Goal: Transaction & Acquisition: Obtain resource

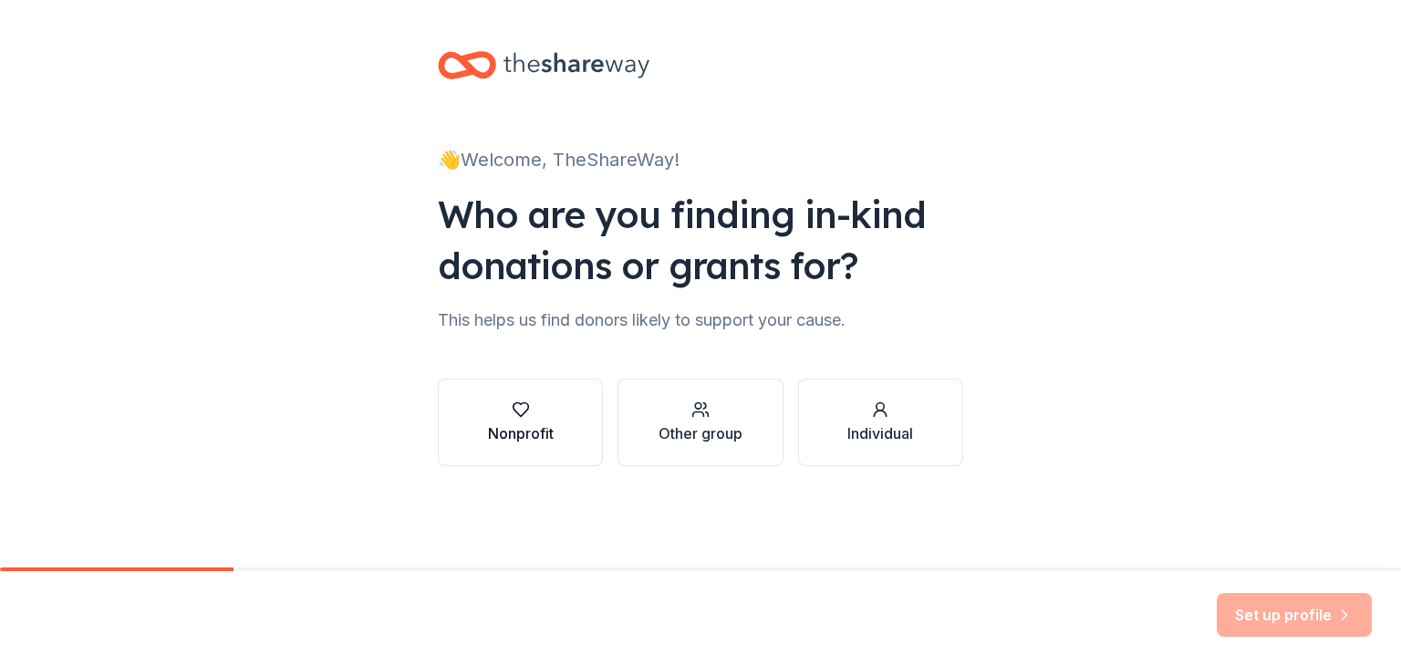
click at [547, 435] on div "Nonprofit" at bounding box center [521, 433] width 66 height 22
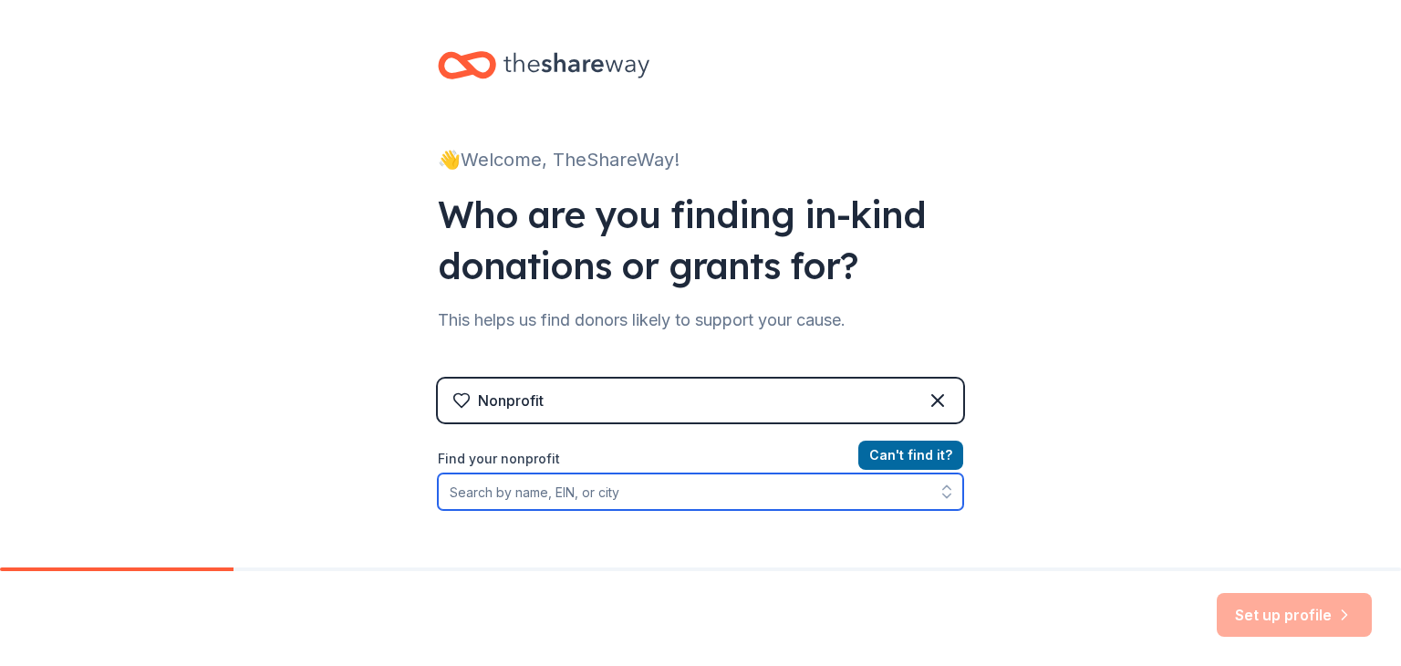
click at [714, 489] on input "Find your nonprofit" at bounding box center [700, 491] width 525 height 36
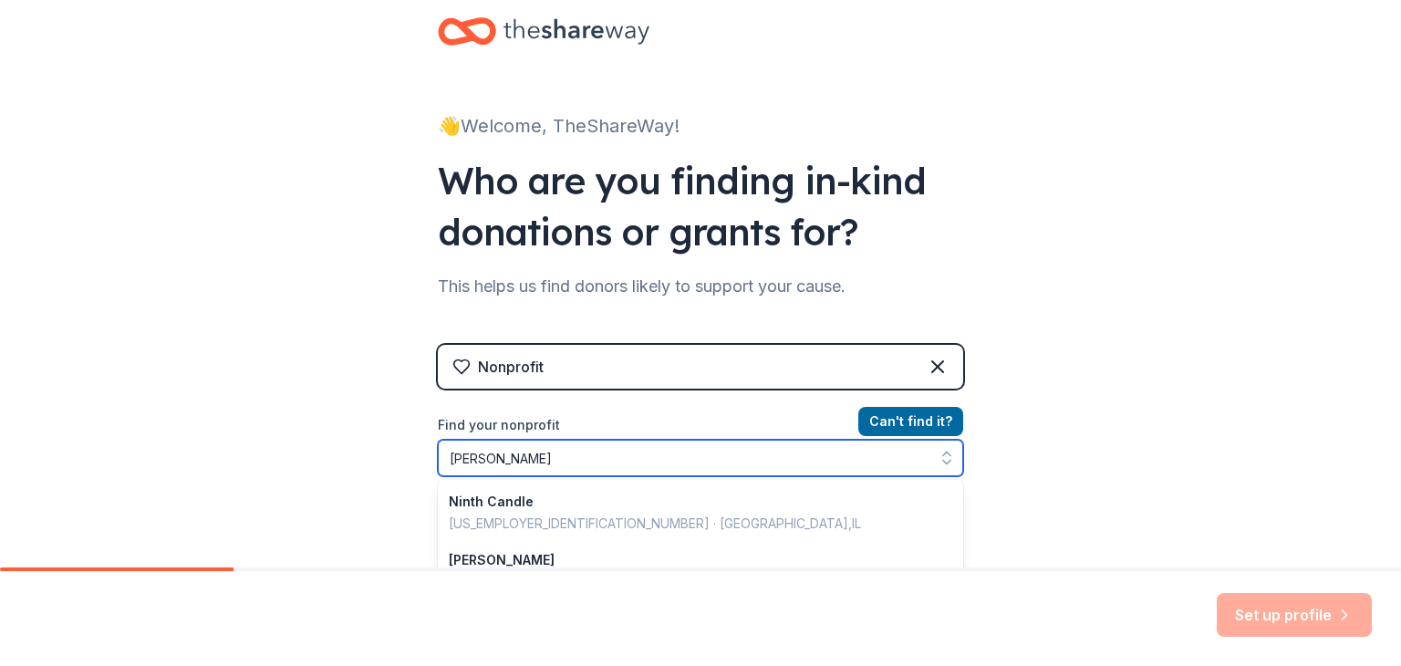
type input "Ninth Life"
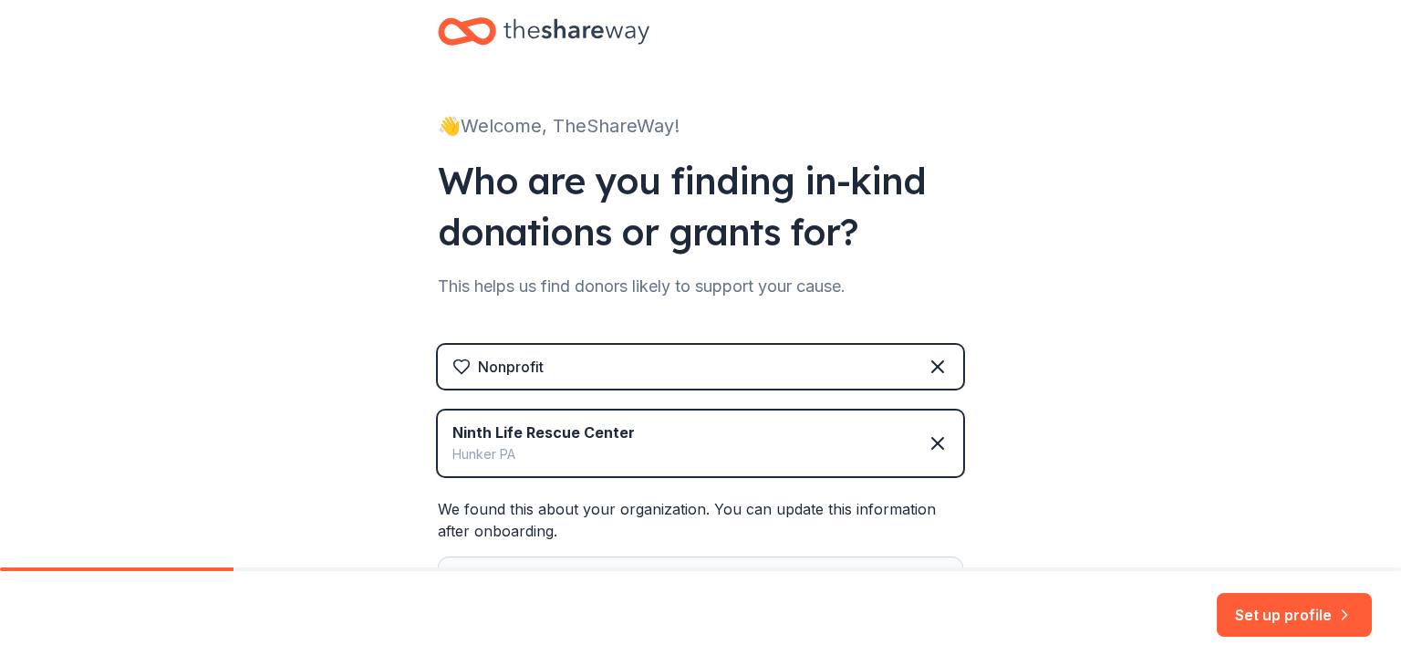
click at [1058, 484] on div "👋 Welcome, TheShareWay! Who are you finding in-kind donations or grants for? Th…" at bounding box center [700, 399] width 1401 height 866
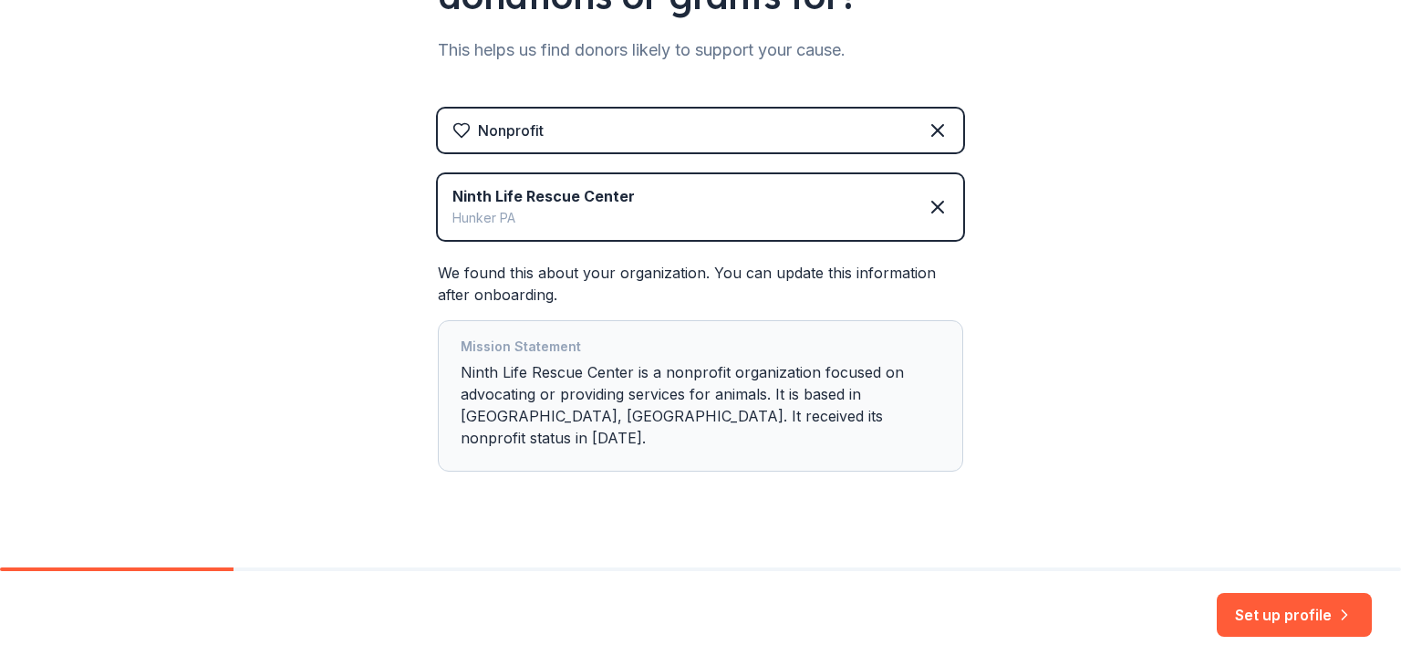
scroll to position [276, 0]
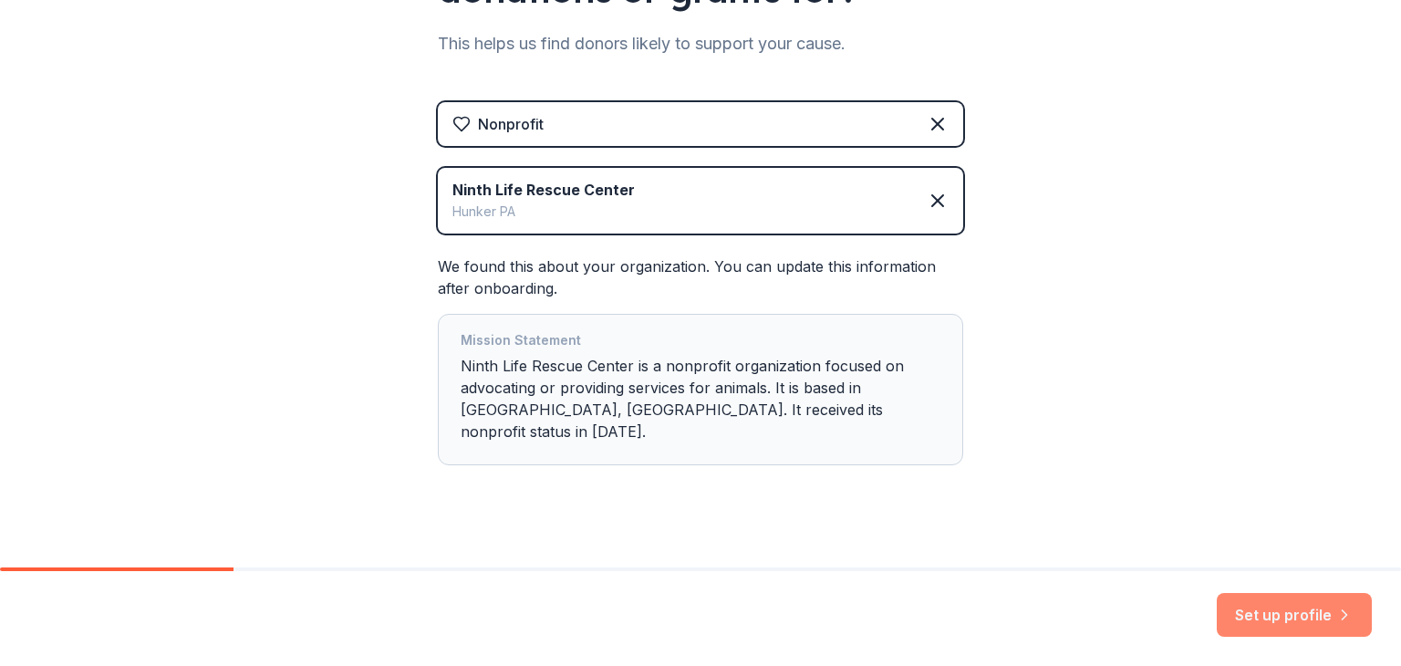
click at [1264, 618] on button "Set up profile" at bounding box center [1294, 615] width 155 height 44
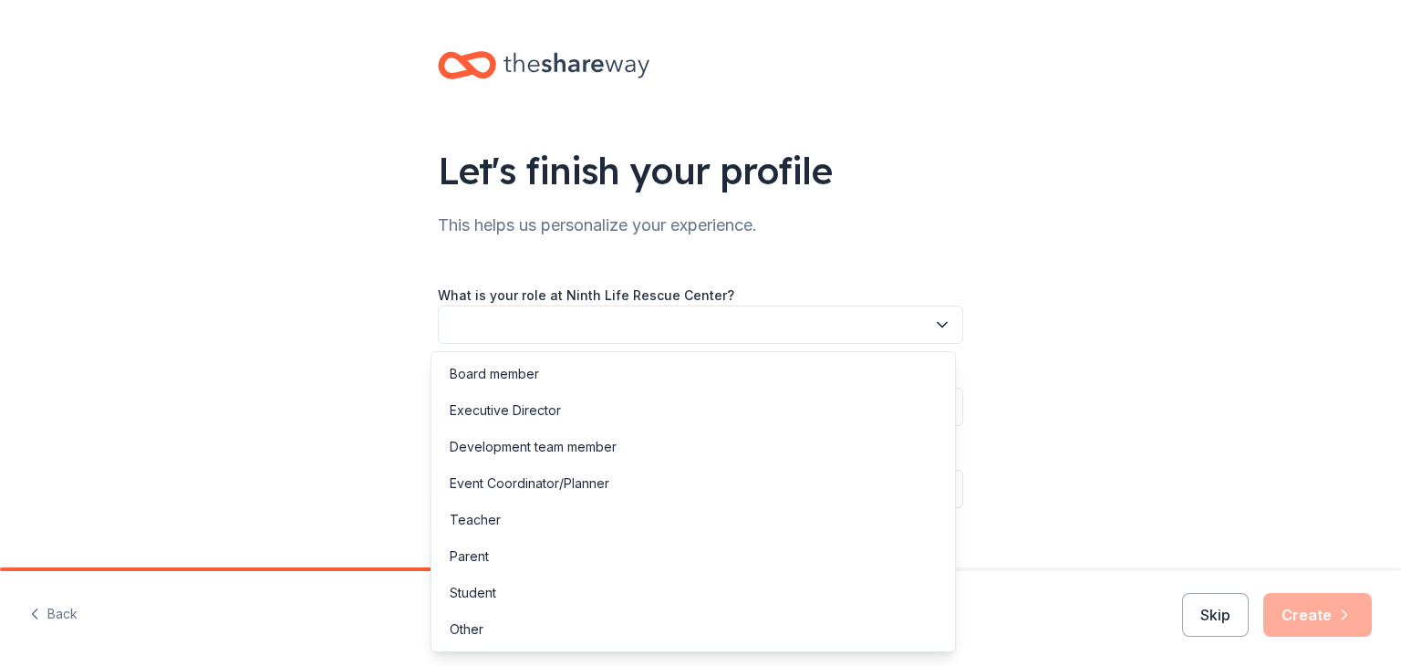
click at [895, 335] on button "button" at bounding box center [700, 325] width 525 height 38
click at [529, 629] on div "Other" at bounding box center [693, 629] width 516 height 36
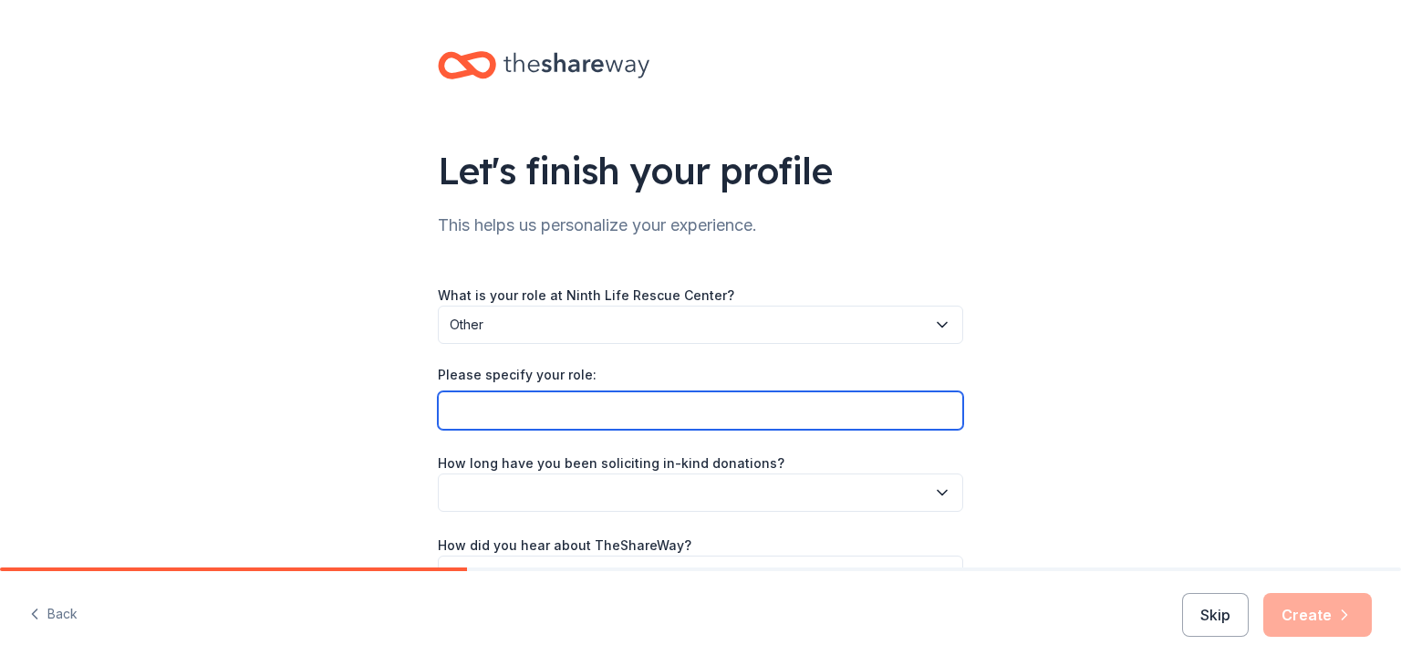
click at [541, 400] on input "Please specify your role:" at bounding box center [700, 410] width 525 height 38
type input "Volunteer"
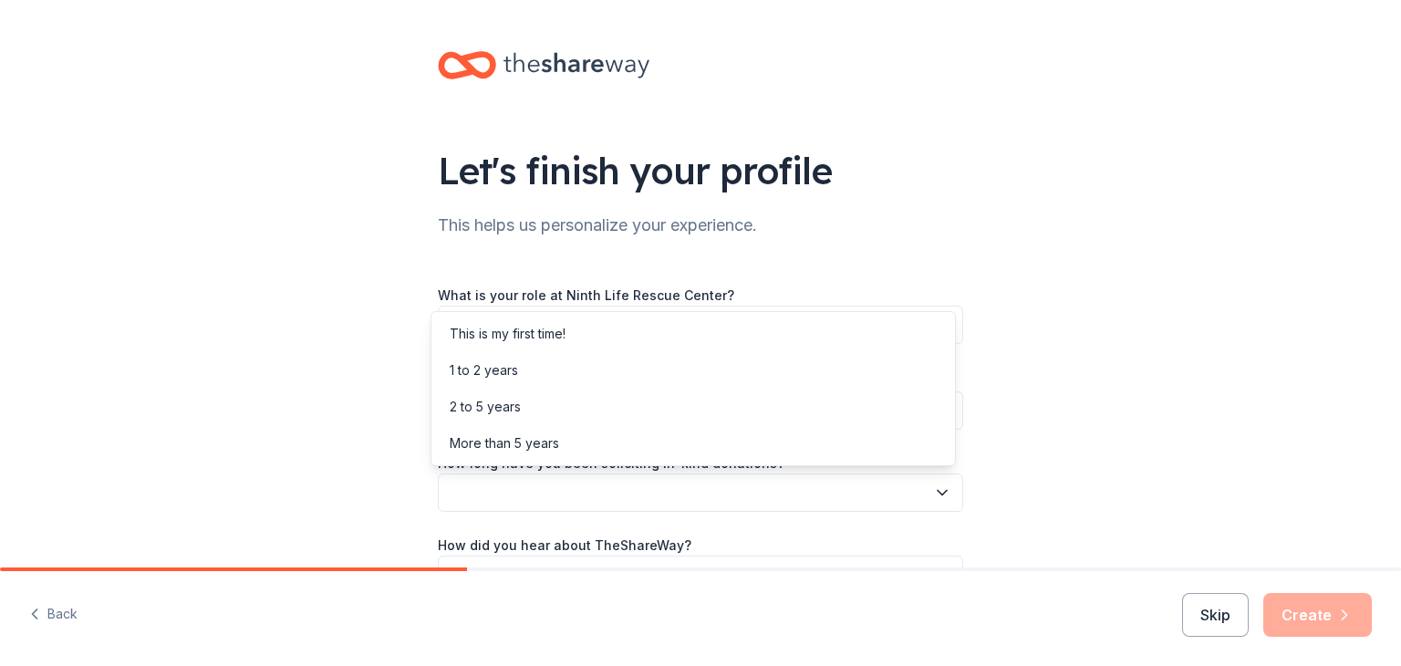
click at [549, 501] on button "button" at bounding box center [700, 492] width 525 height 38
click at [541, 368] on div "1 to 2 years" at bounding box center [693, 370] width 516 height 36
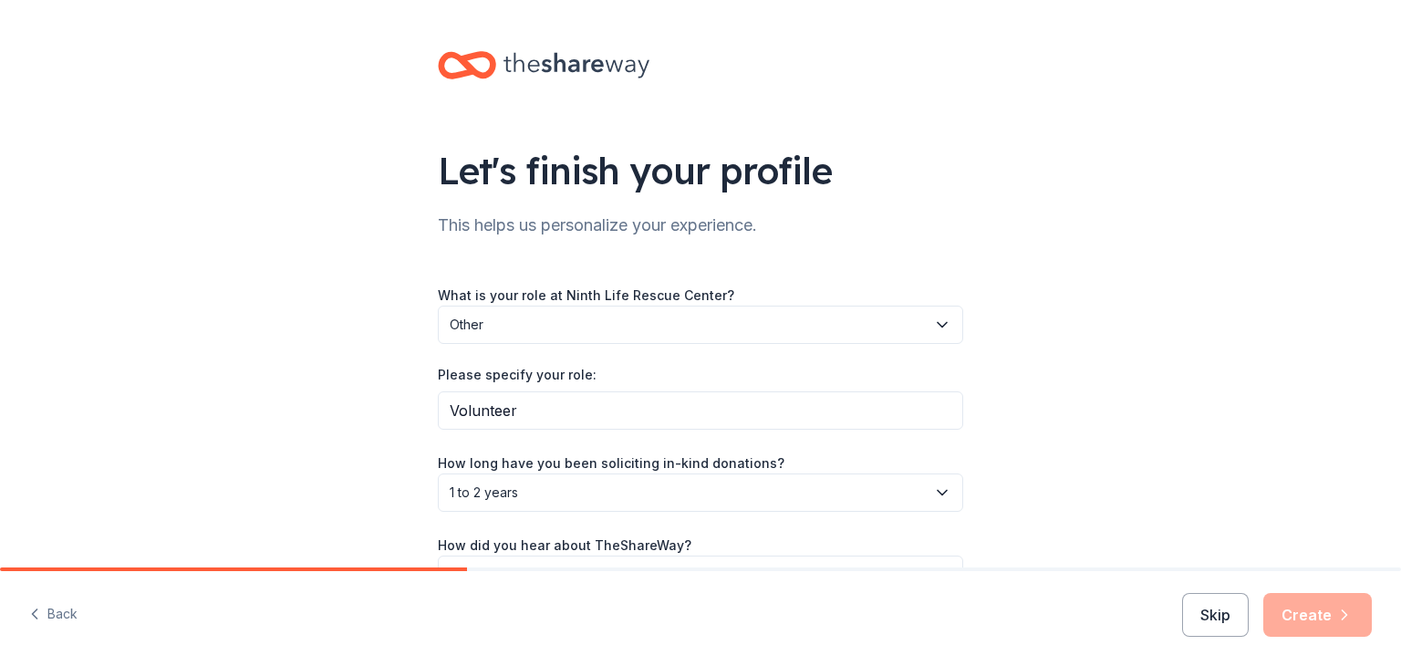
click at [343, 469] on div "Let's finish your profile This helps us personalize your experience. What is yo…" at bounding box center [700, 340] width 1401 height 681
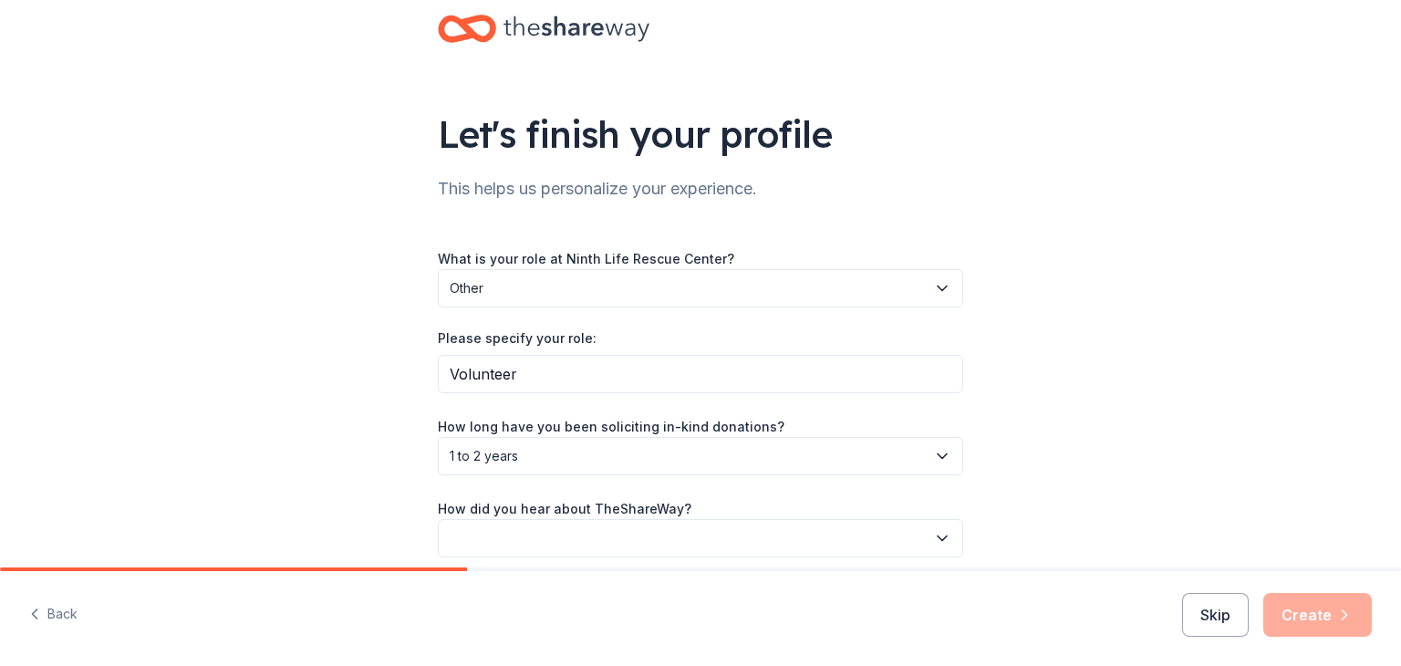
scroll to position [113, 0]
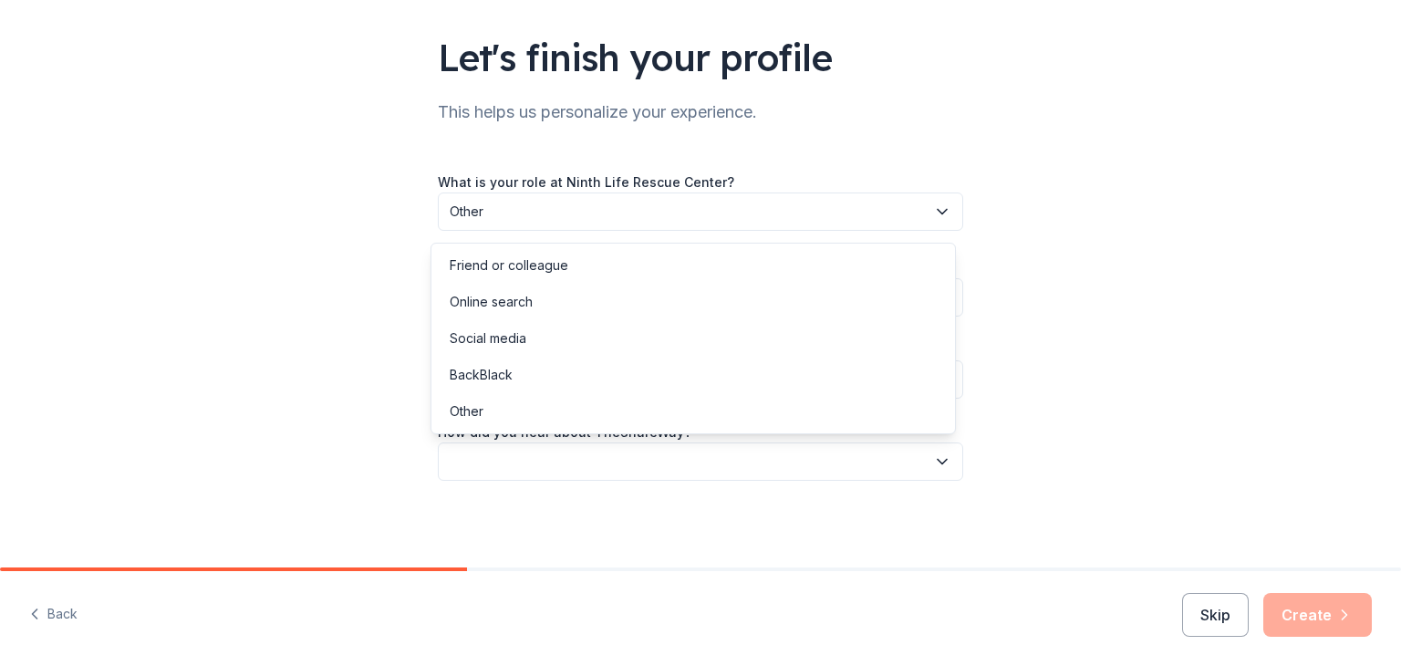
click at [487, 468] on button "button" at bounding box center [700, 461] width 525 height 38
click at [522, 303] on div "Online search" at bounding box center [491, 302] width 83 height 22
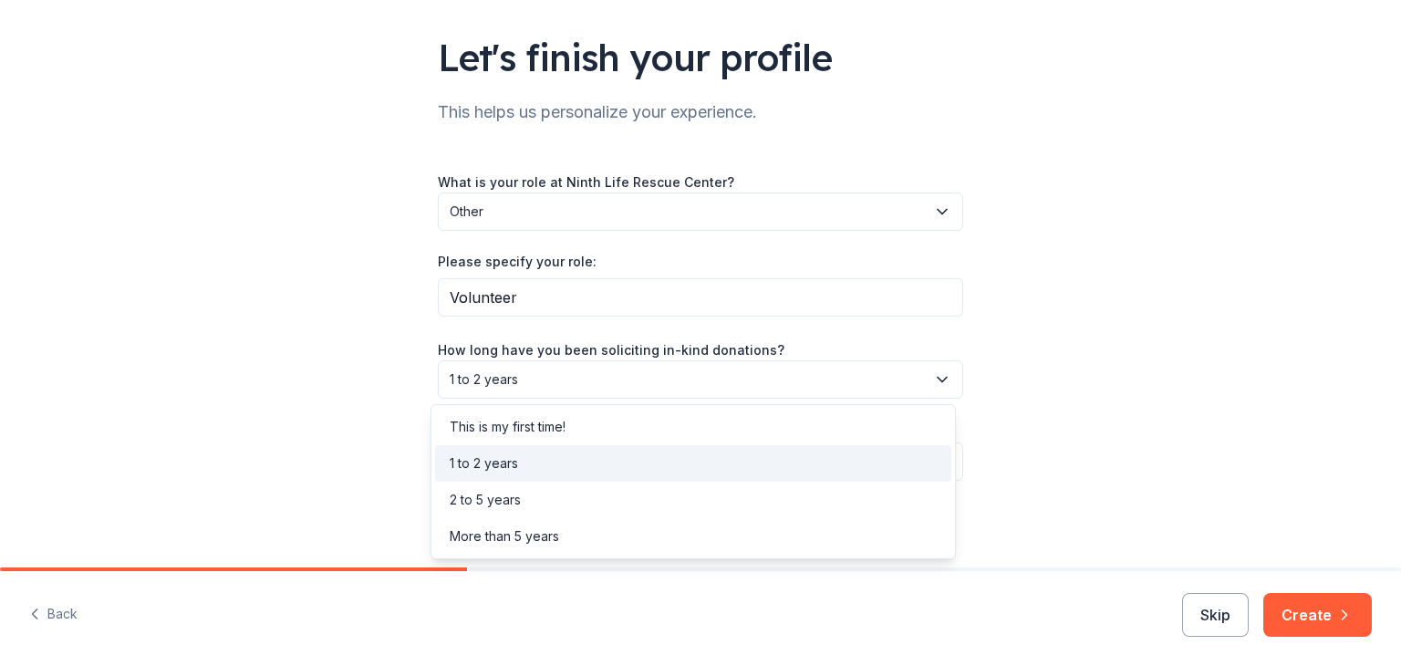
click at [518, 384] on span "1 to 2 years" at bounding box center [688, 379] width 476 height 22
click at [517, 424] on div "This is my first time!" at bounding box center [508, 427] width 116 height 22
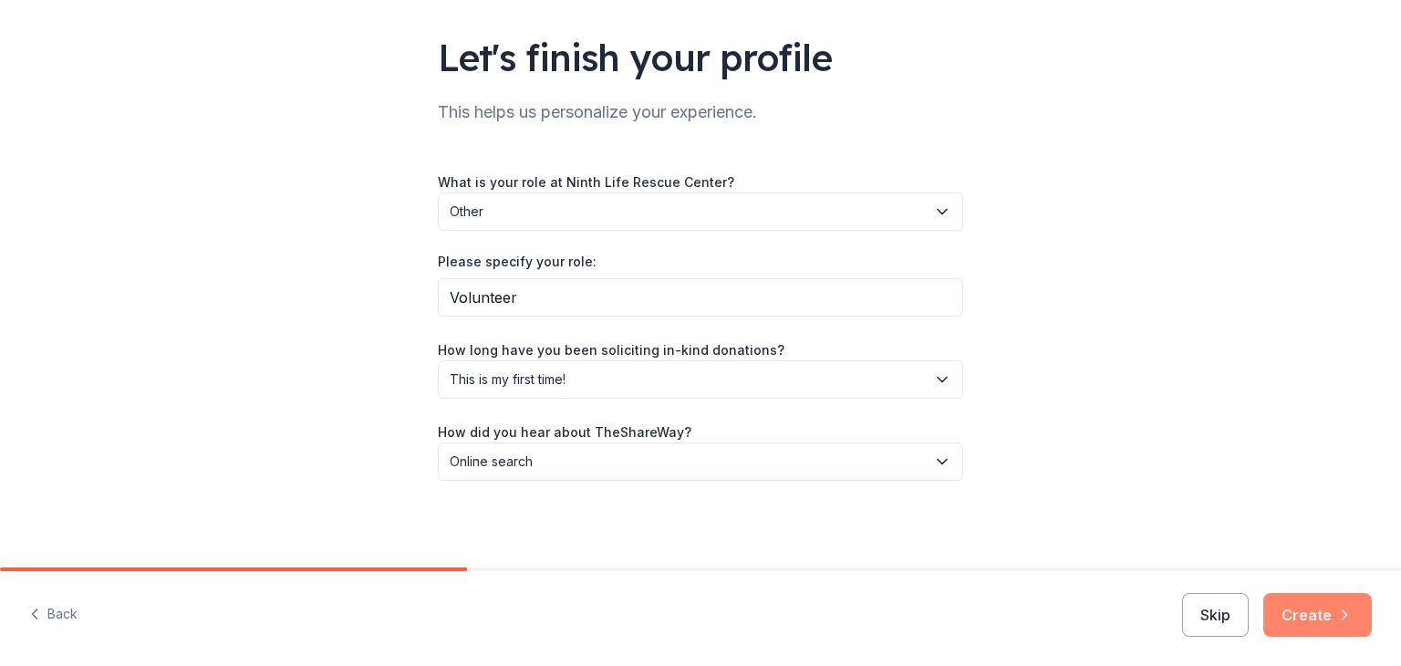
click at [1320, 607] on button "Create" at bounding box center [1317, 615] width 109 height 44
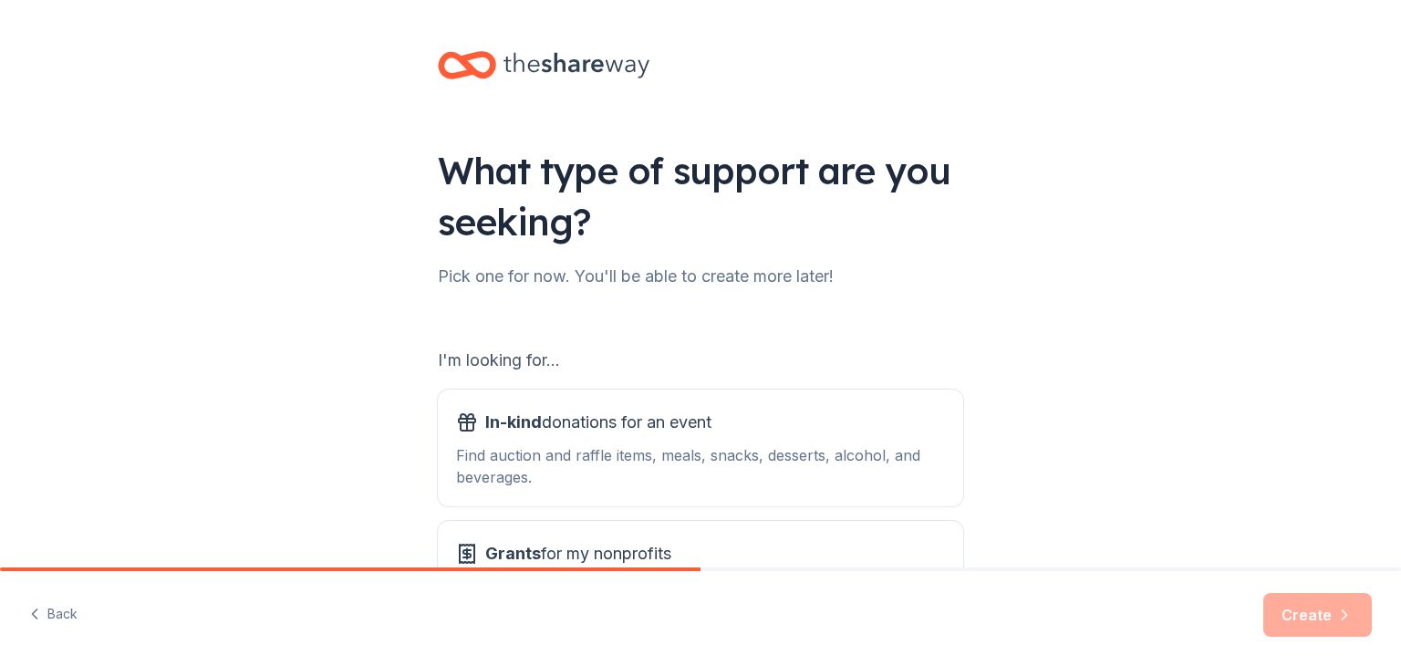
click at [981, 311] on div "What type of support are you seeking? Pick one for now. You'll be able to creat…" at bounding box center [701, 368] width 584 height 736
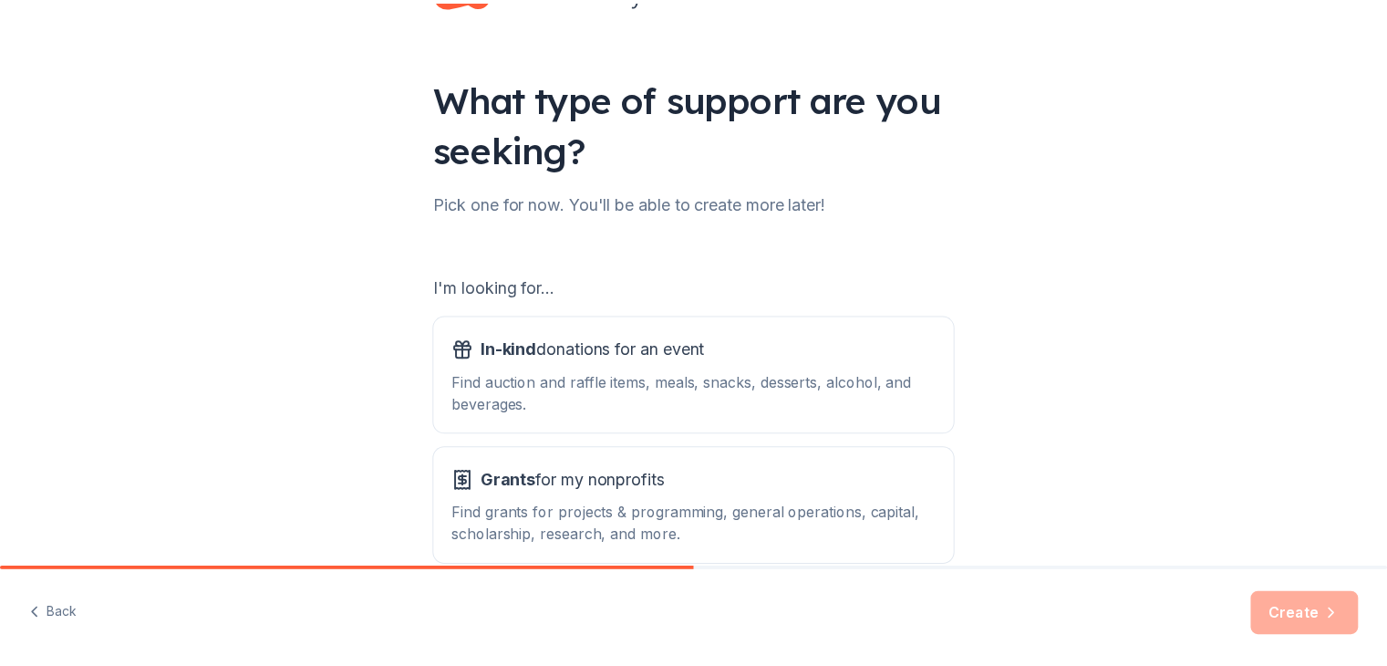
scroll to position [169, 0]
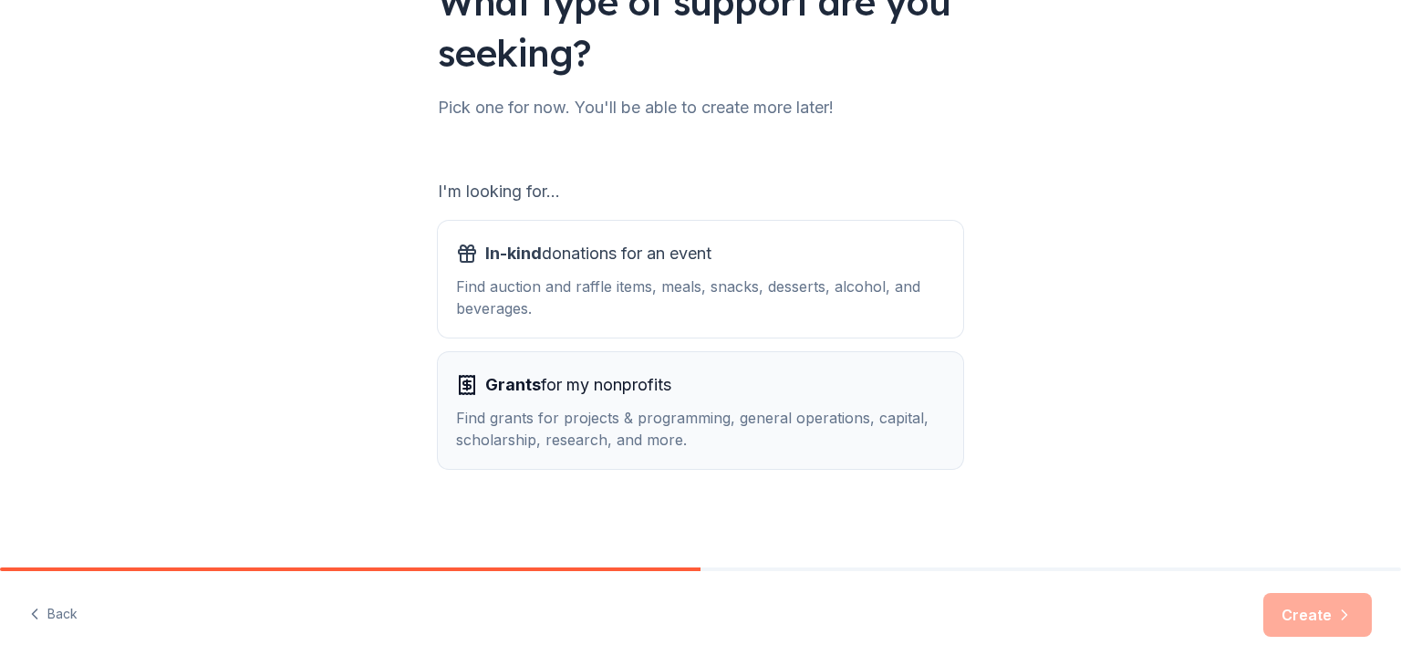
click at [753, 413] on div "Find grants for projects & programming, general operations, capital, scholarshi…" at bounding box center [700, 429] width 489 height 44
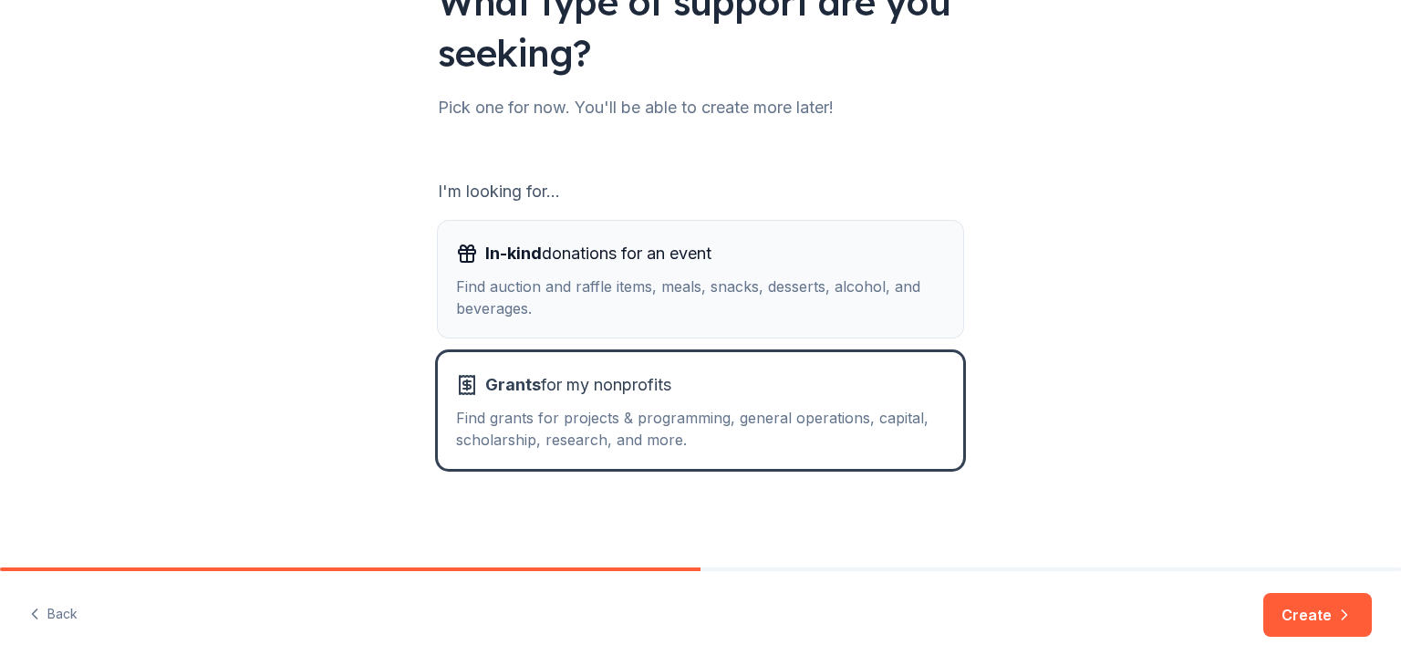
click at [866, 282] on div "Find auction and raffle items, meals, snacks, desserts, alcohol, and beverages." at bounding box center [700, 297] width 489 height 44
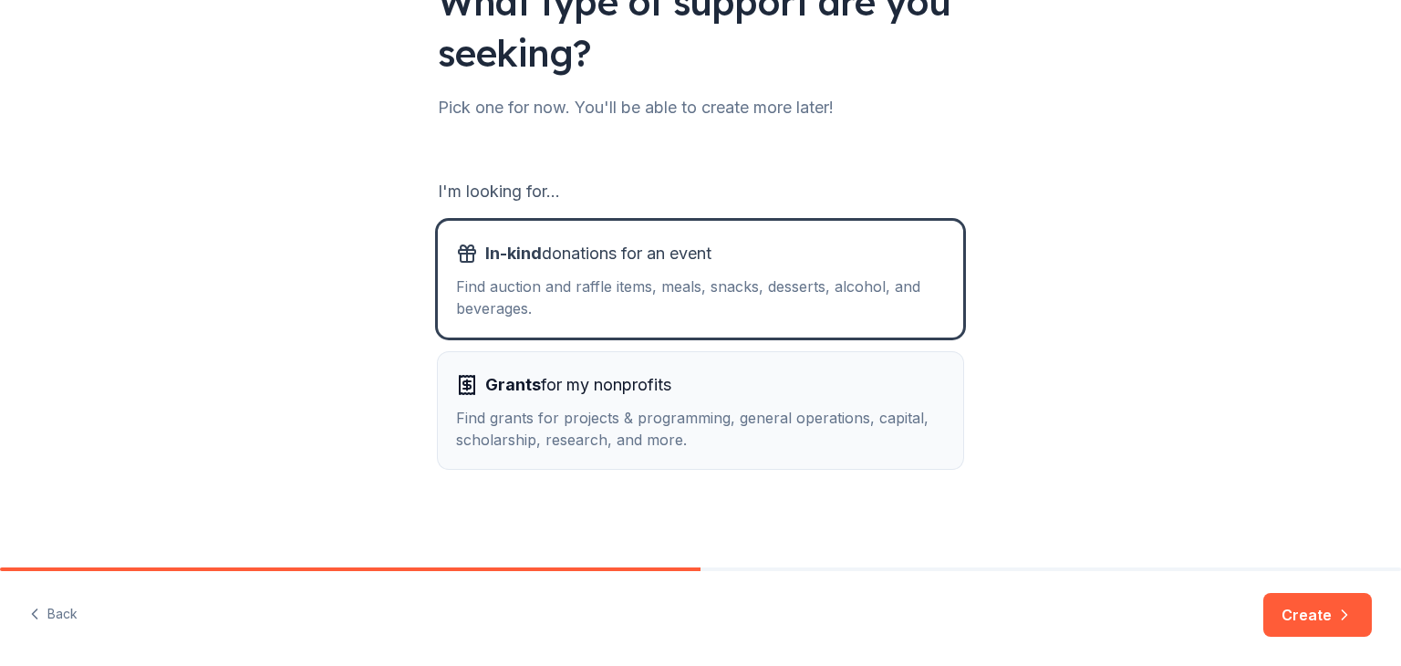
click at [820, 400] on div "Grants for my nonprofits Find grants for projects & programming, general operat…" at bounding box center [700, 410] width 489 height 80
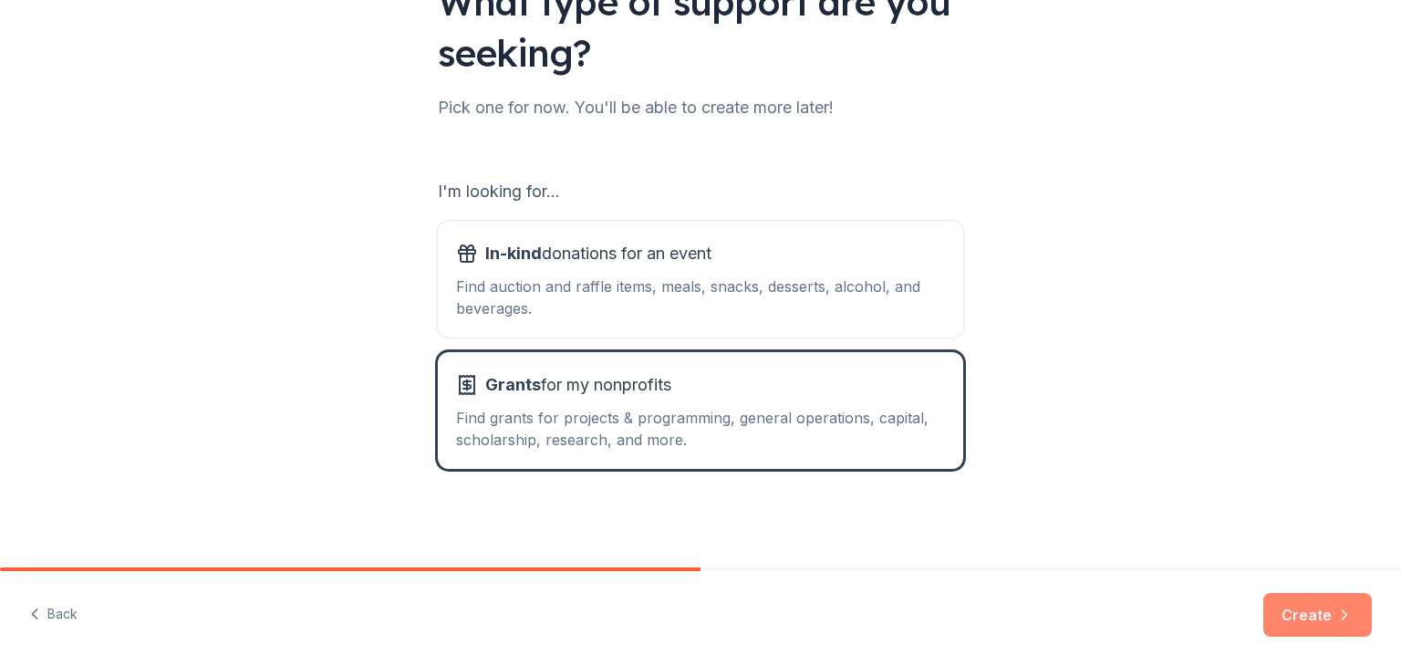
click at [1306, 618] on button "Create" at bounding box center [1317, 615] width 109 height 44
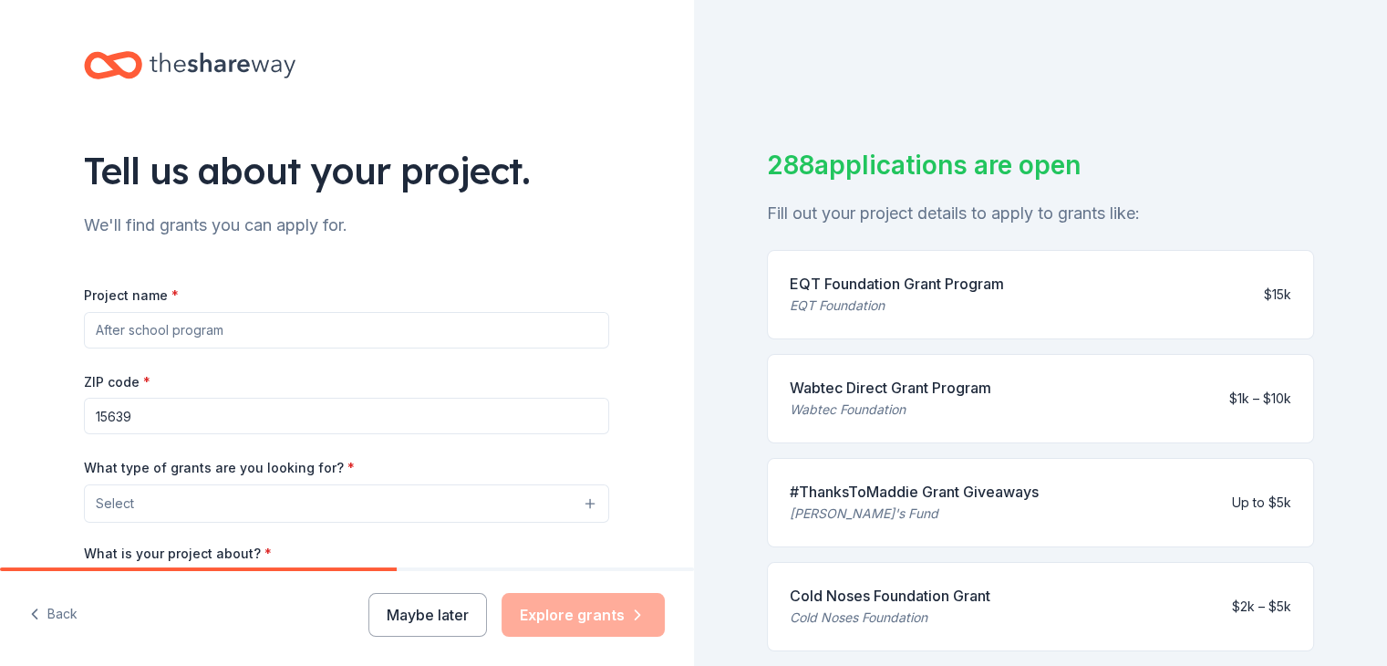
click at [525, 316] on input "Project name *" at bounding box center [346, 330] width 525 height 36
type input "Spay and Neuter"
click at [365, 433] on input "15639" at bounding box center [346, 416] width 525 height 36
type input "15634"
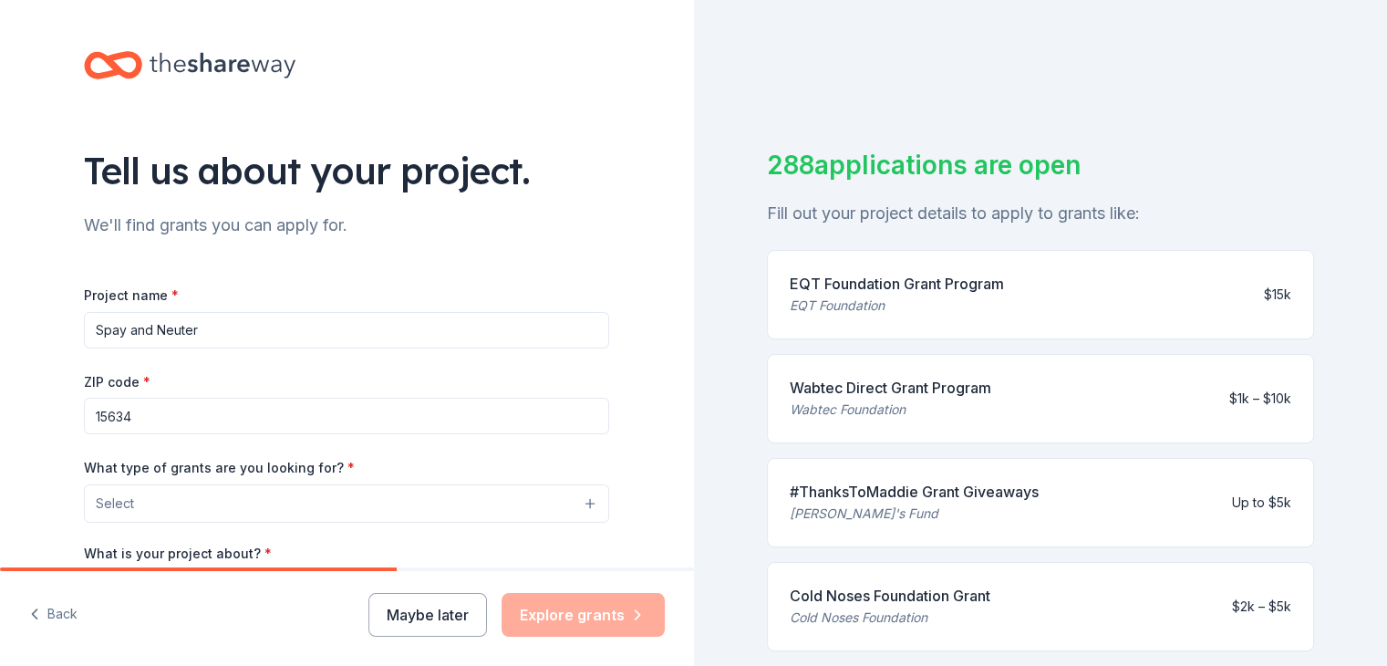
click at [19, 423] on div "Tell us about your project. We'll find grants you can apply for. Project name *…" at bounding box center [347, 436] width 694 height 872
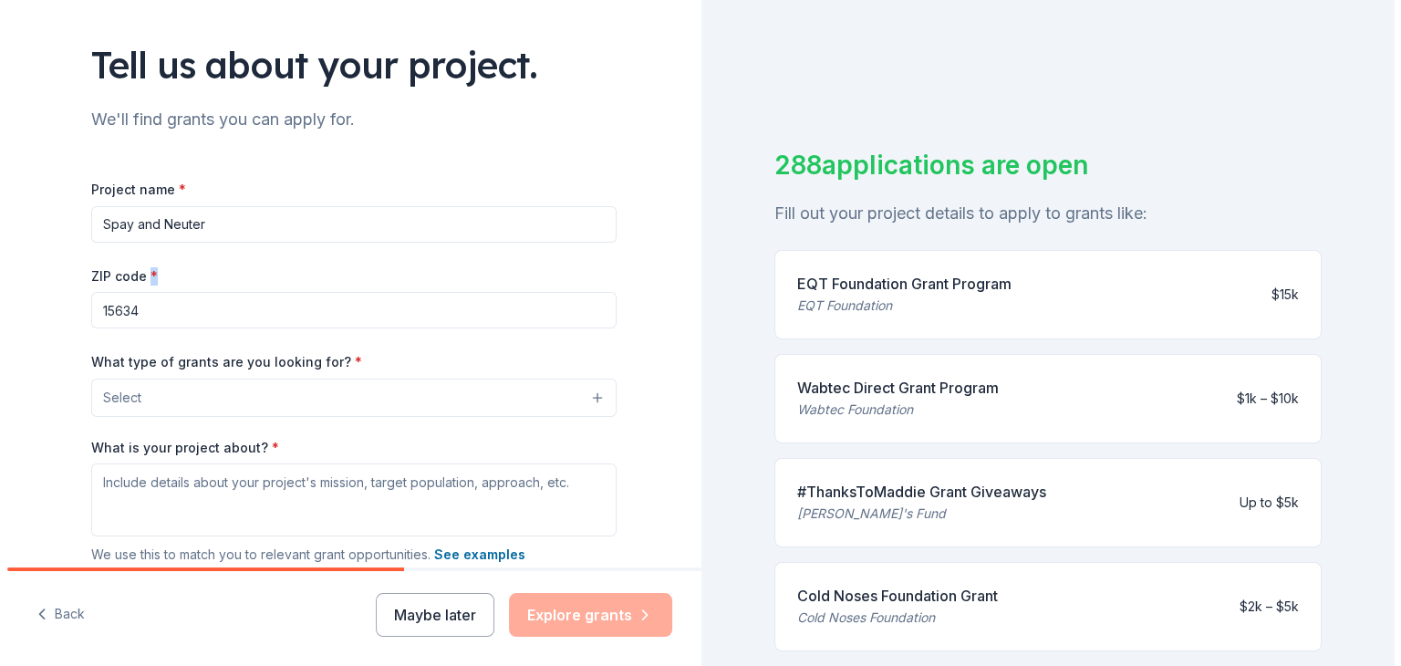
scroll to position [109, 0]
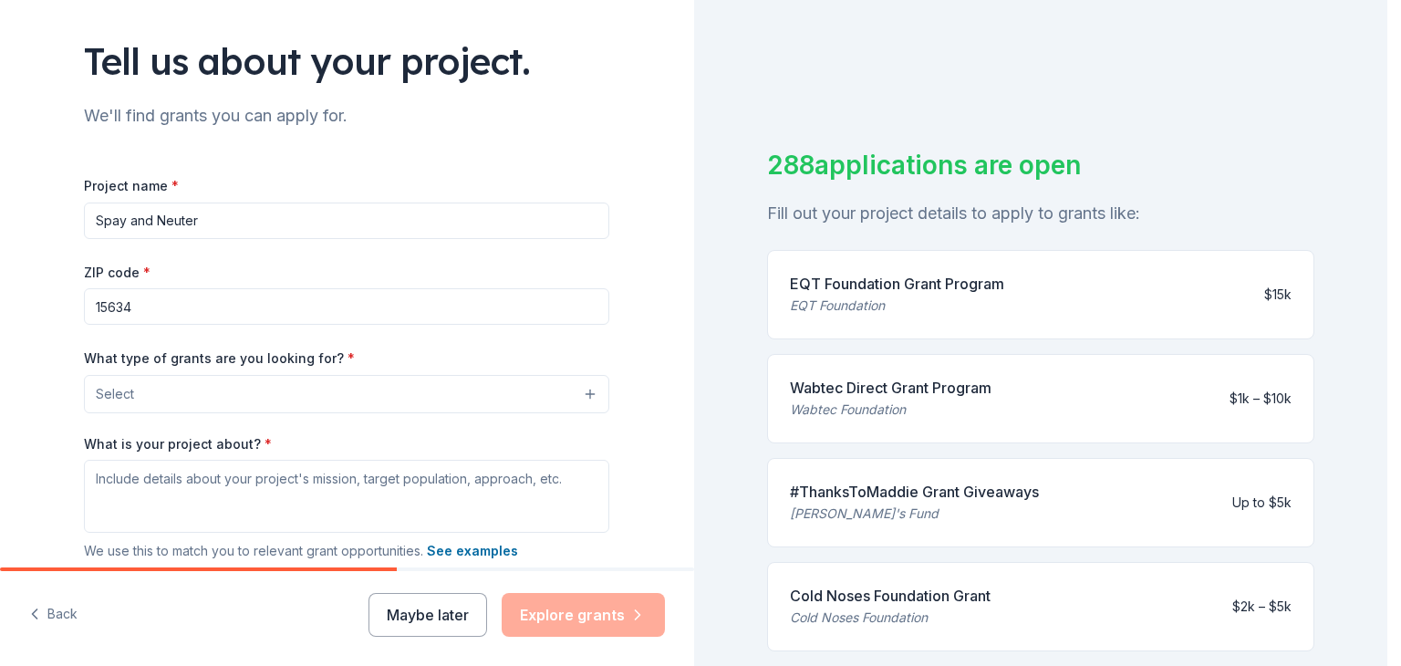
click at [137, 399] on button "Select" at bounding box center [346, 394] width 525 height 38
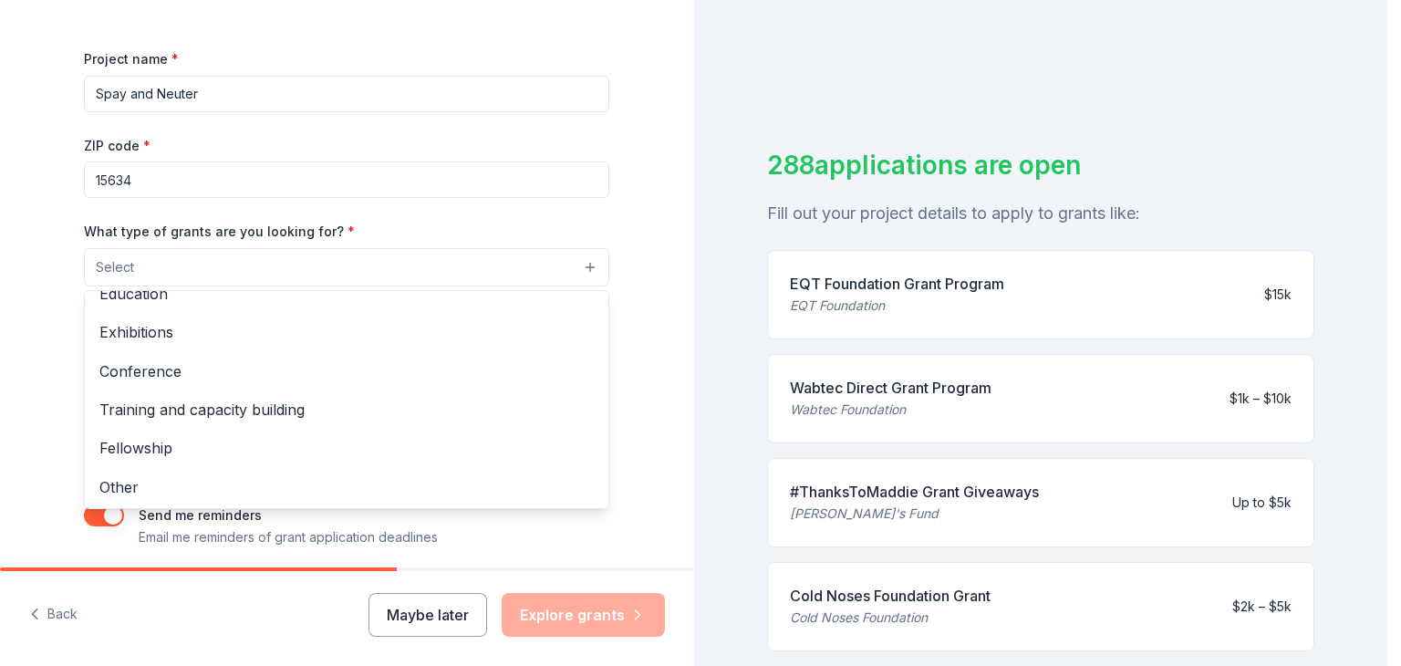
scroll to position [215, 0]
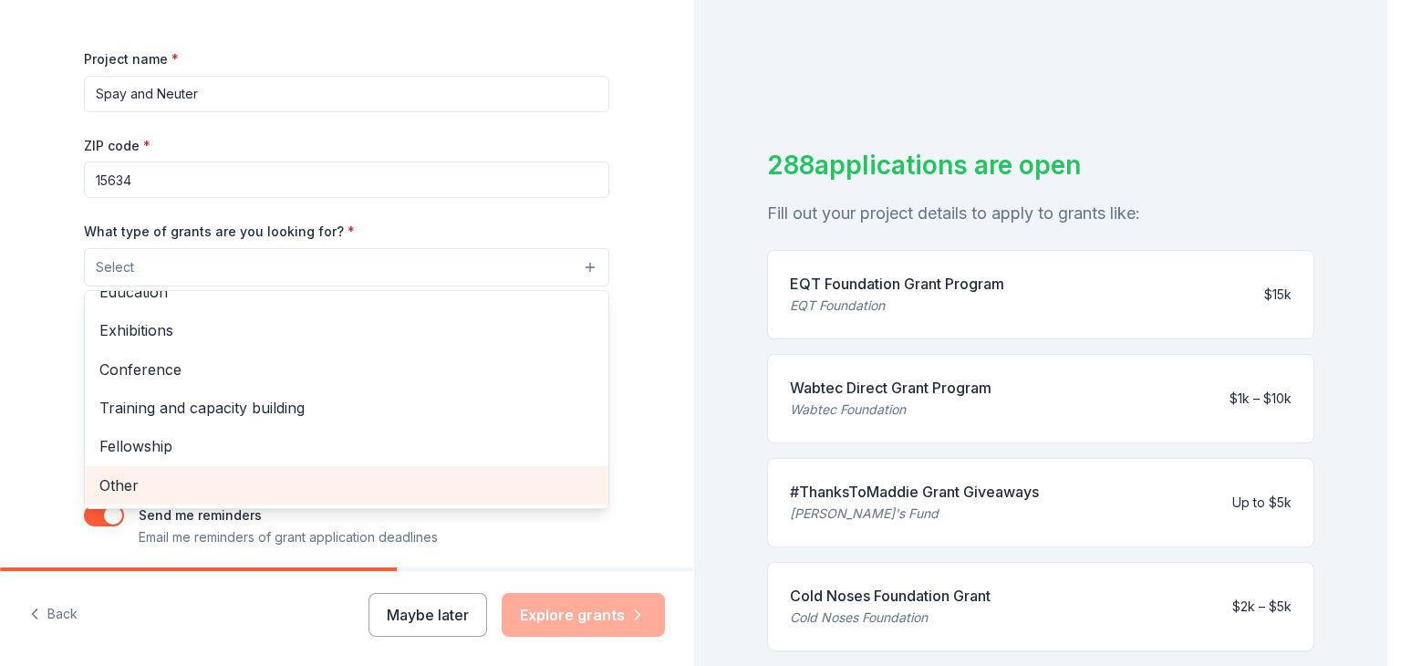
click at [445, 496] on span "Other" at bounding box center [346, 485] width 494 height 24
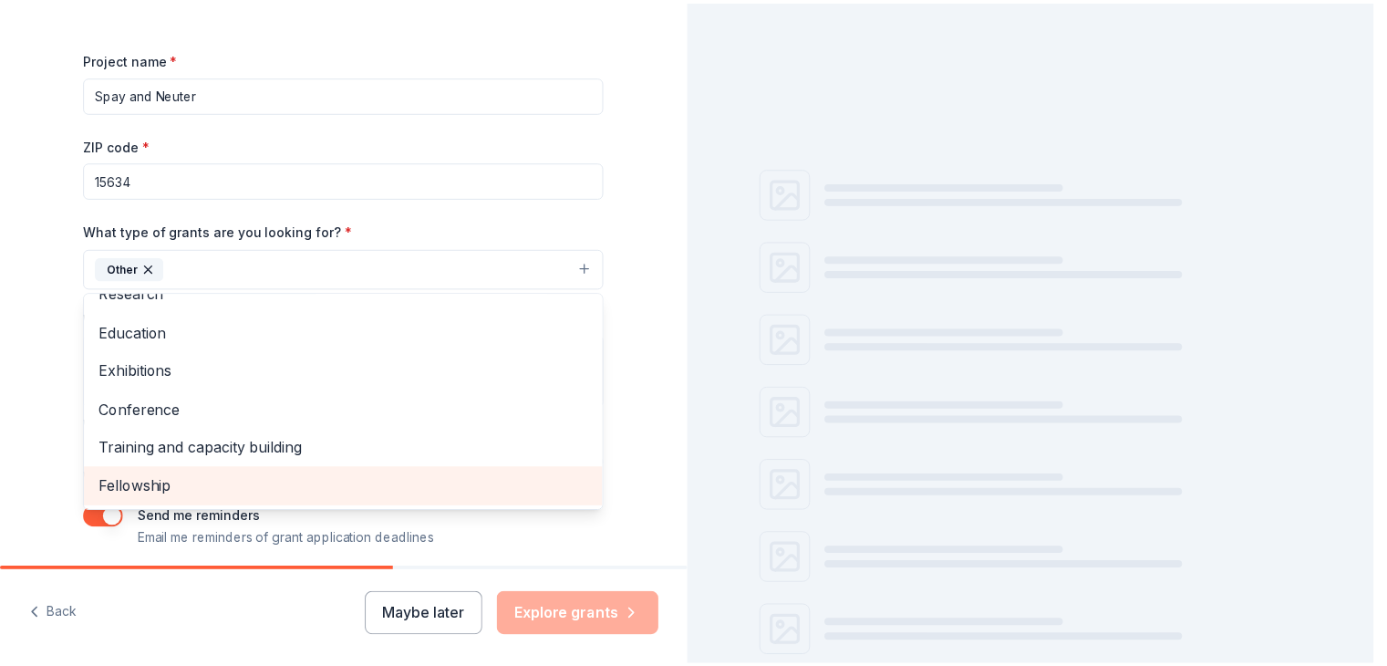
scroll to position [176, 0]
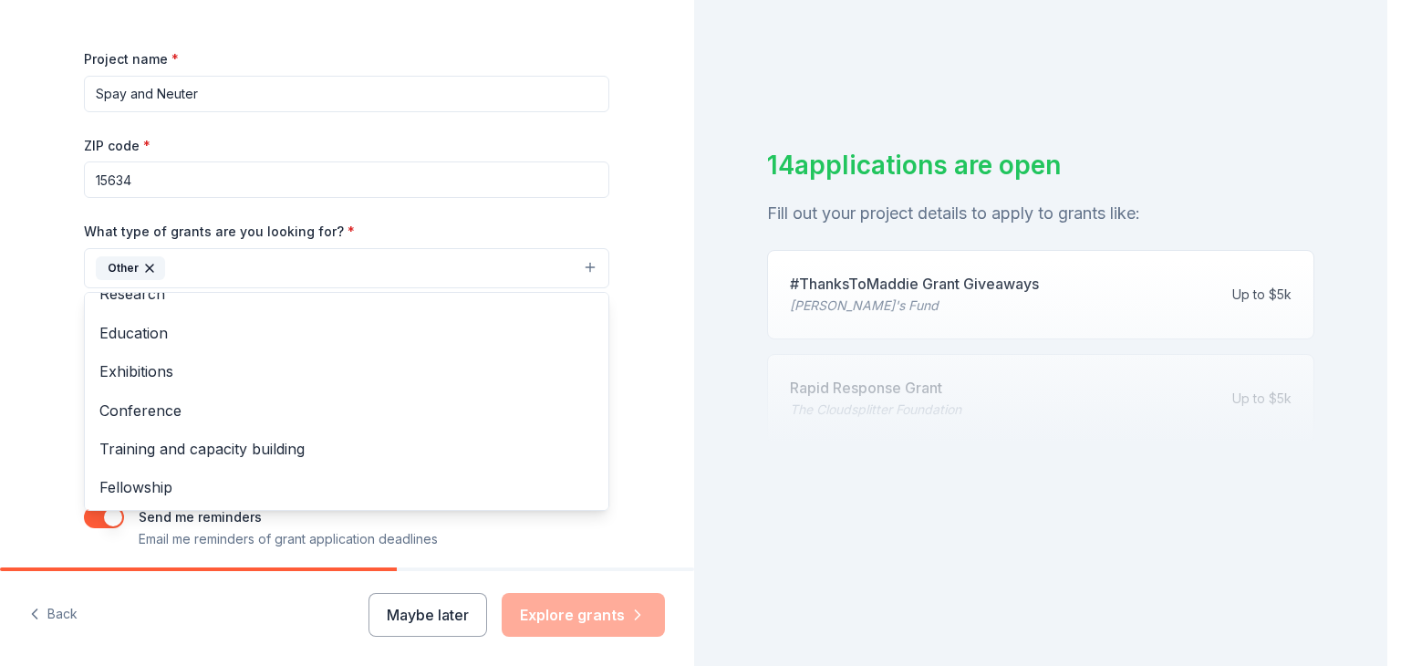
click at [4, 428] on div "Tell us about your project. We'll find grants you can apply for. Project name *…" at bounding box center [347, 201] width 694 height 874
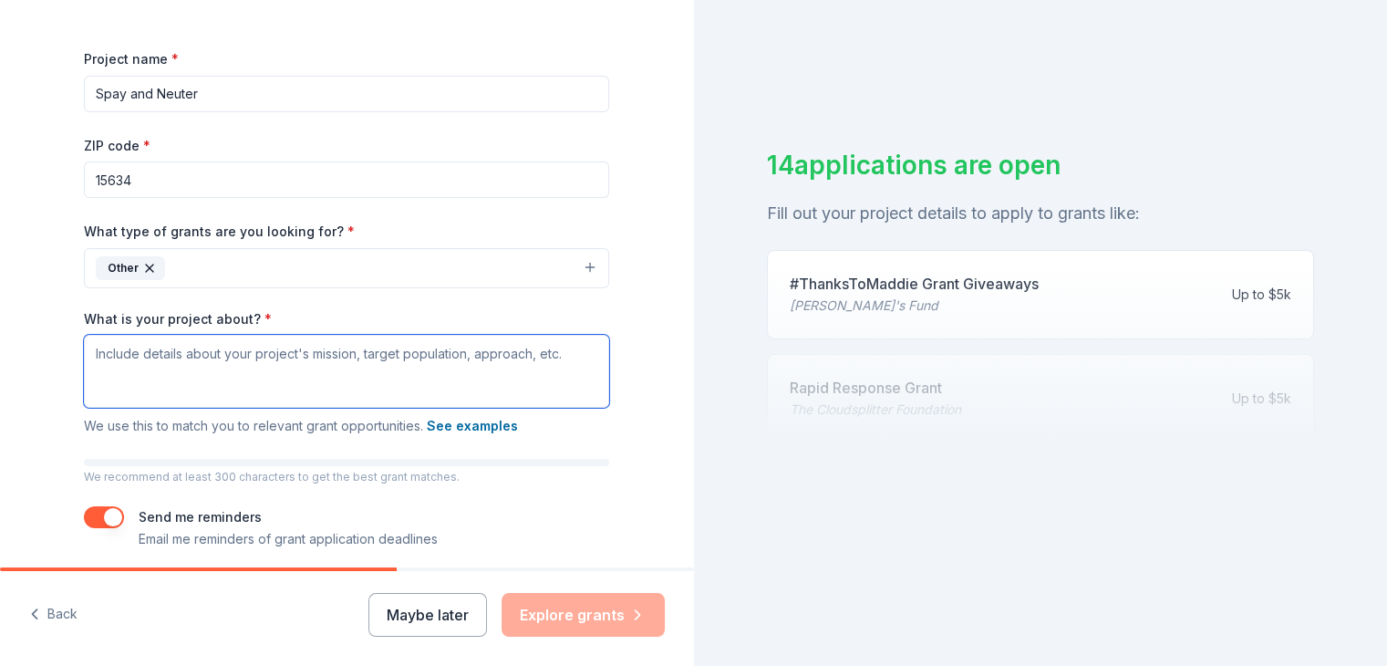
click at [161, 358] on textarea "What is your project about? *" at bounding box center [346, 371] width 525 height 73
click at [169, 355] on textarea "What is your project about? *" at bounding box center [346, 371] width 525 height 73
click at [140, 368] on textarea "What is your project about? *" at bounding box center [346, 371] width 525 height 73
paste textarea "Spay/neuter is the most effective way to prevent pet overpopulation. A $5,000 W…"
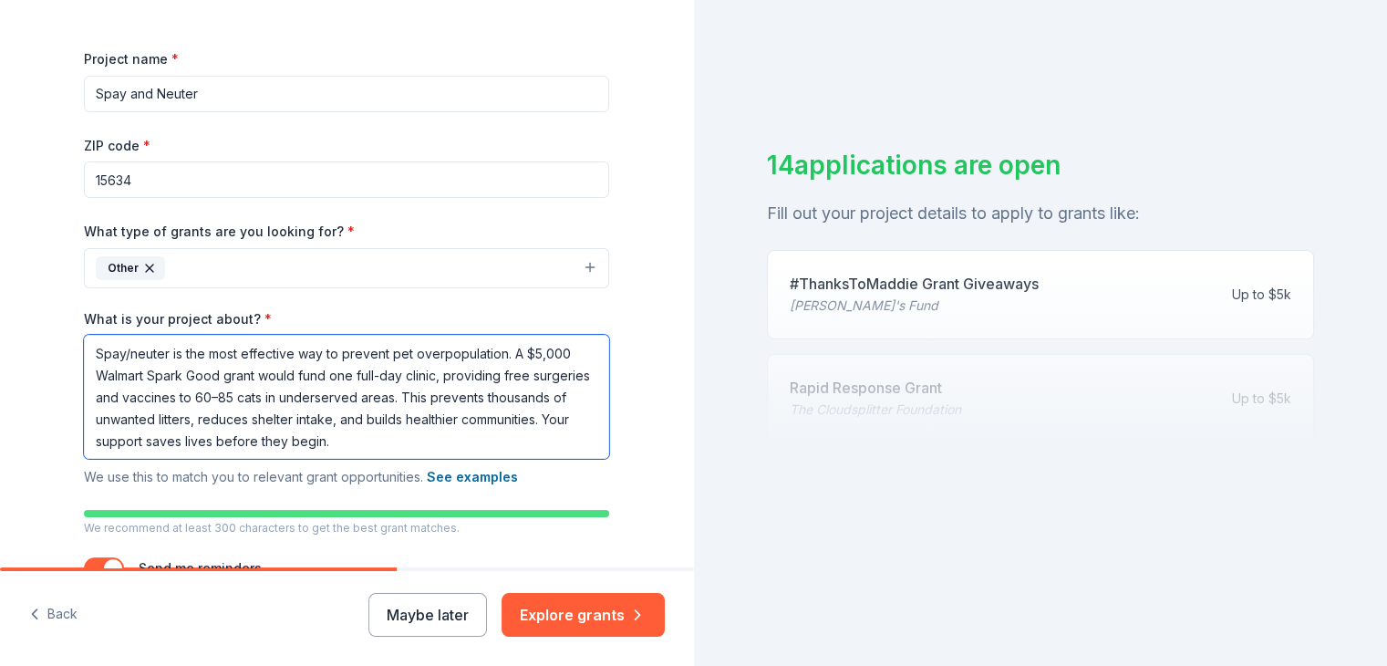
drag, startPoint x: 503, startPoint y: 354, endPoint x: 214, endPoint y: 377, distance: 290.0
click at [214, 377] on textarea "Spay/neuter is the most effective way to prevent pet overpopulation. A $5,000 W…" at bounding box center [346, 397] width 525 height 124
click at [410, 431] on textarea "Spay/neuter is the most effective way to prevent pet overpopulation. A grant to…" at bounding box center [346, 397] width 525 height 124
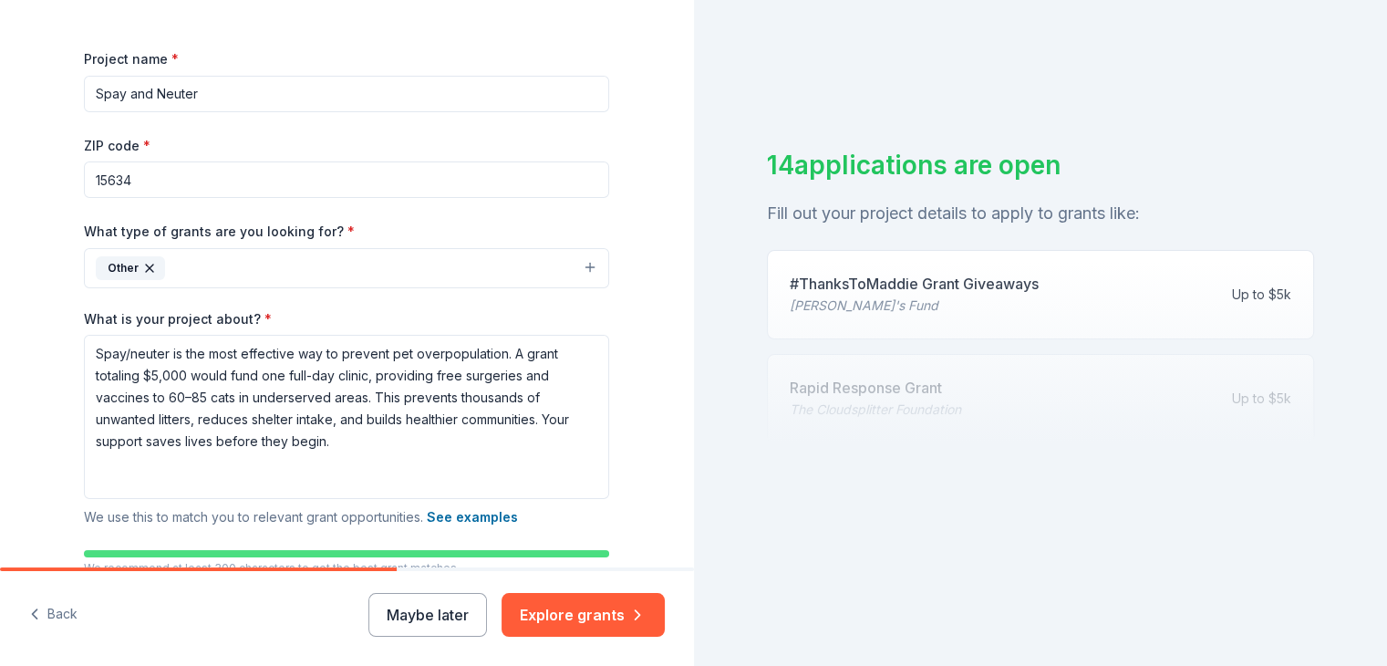
click at [43, 283] on div "Tell us about your project. We'll find grants you can apply for. Project name *…" at bounding box center [347, 246] width 694 height 965
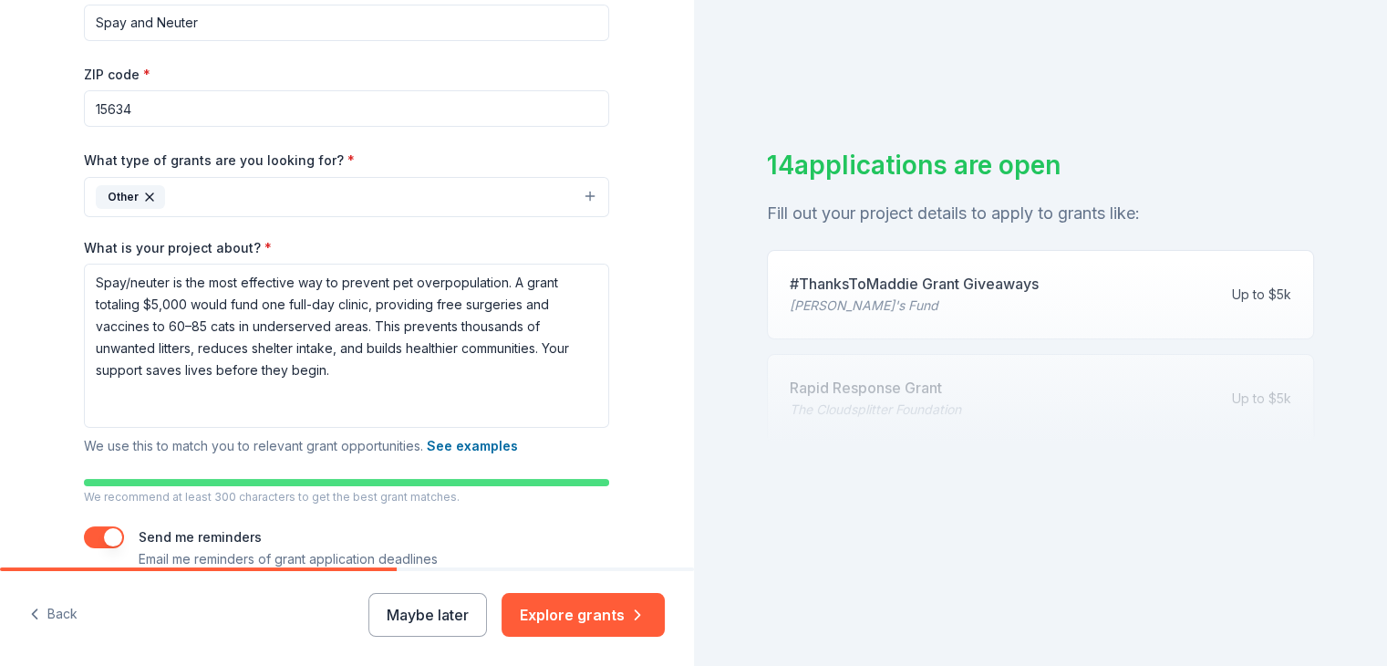
scroll to position [309, 0]
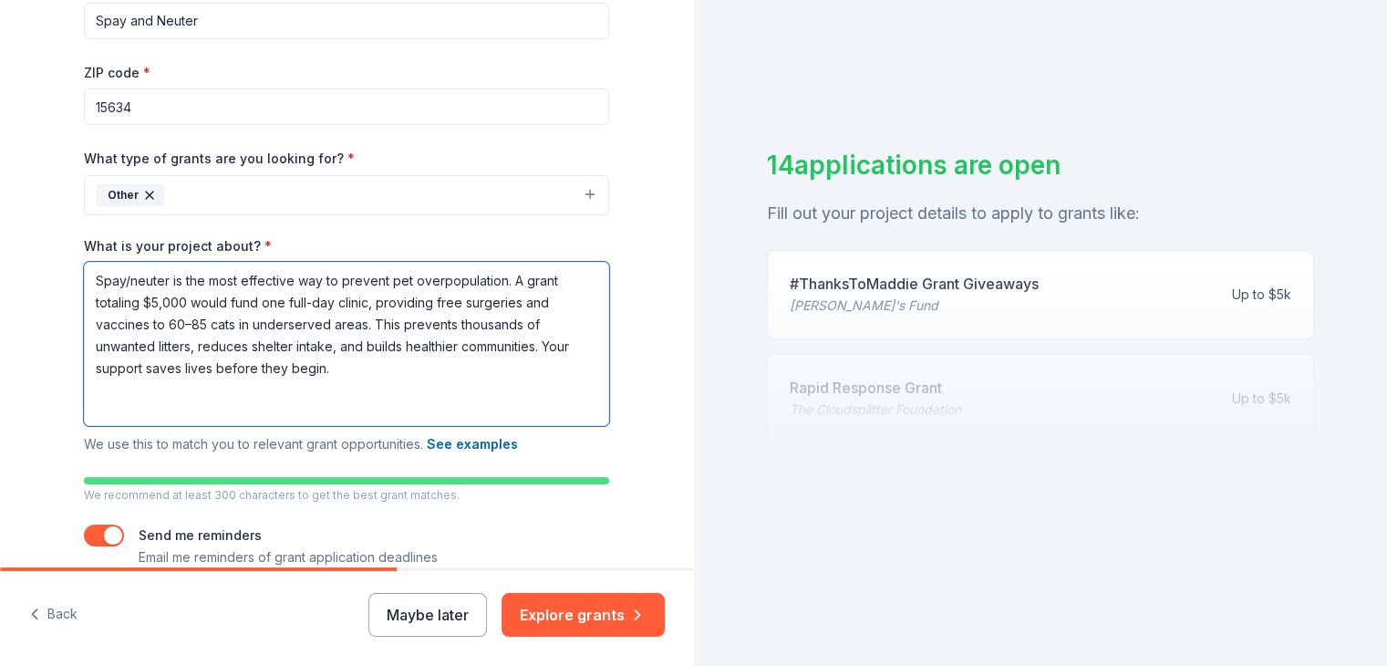
drag, startPoint x: 338, startPoint y: 373, endPoint x: 11, endPoint y: 263, distance: 345.6
click at [11, 263] on div "Tell us about your project. We'll find grants you can apply for. Project name *…" at bounding box center [347, 173] width 694 height 965
type textarea "\"
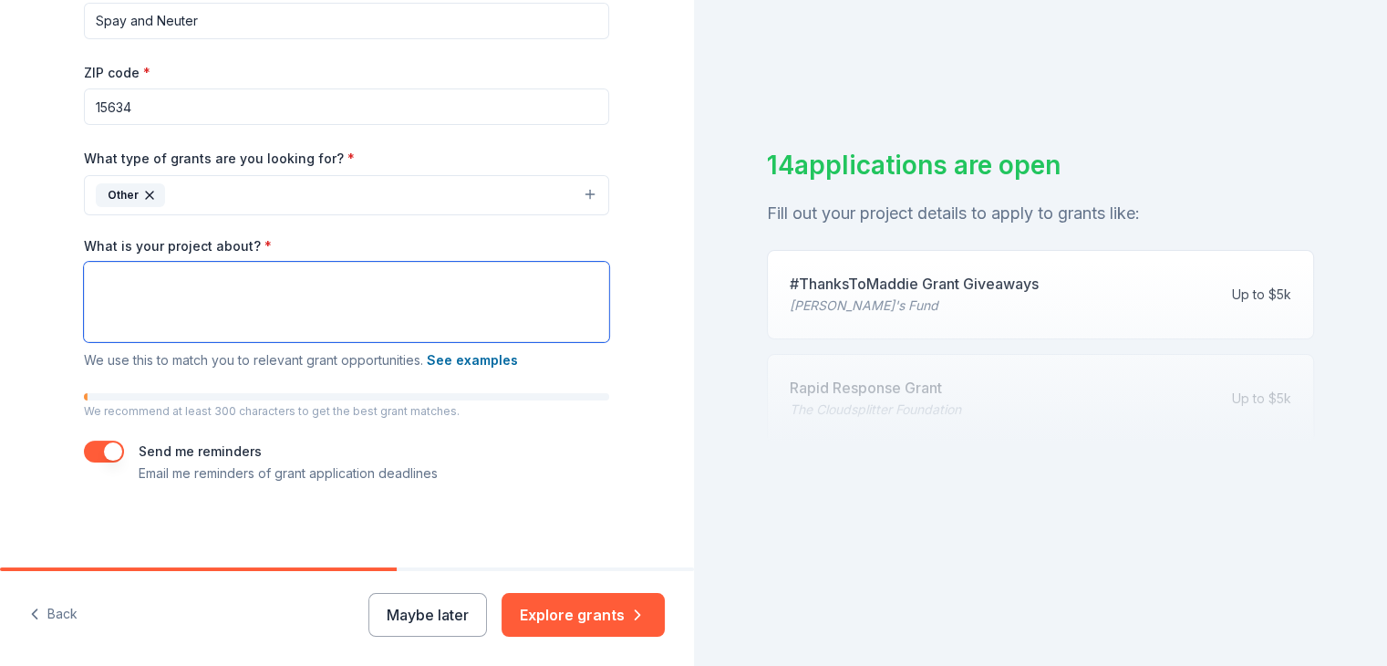
click at [125, 299] on textarea "What is your project about? *" at bounding box center [346, 302] width 525 height 80
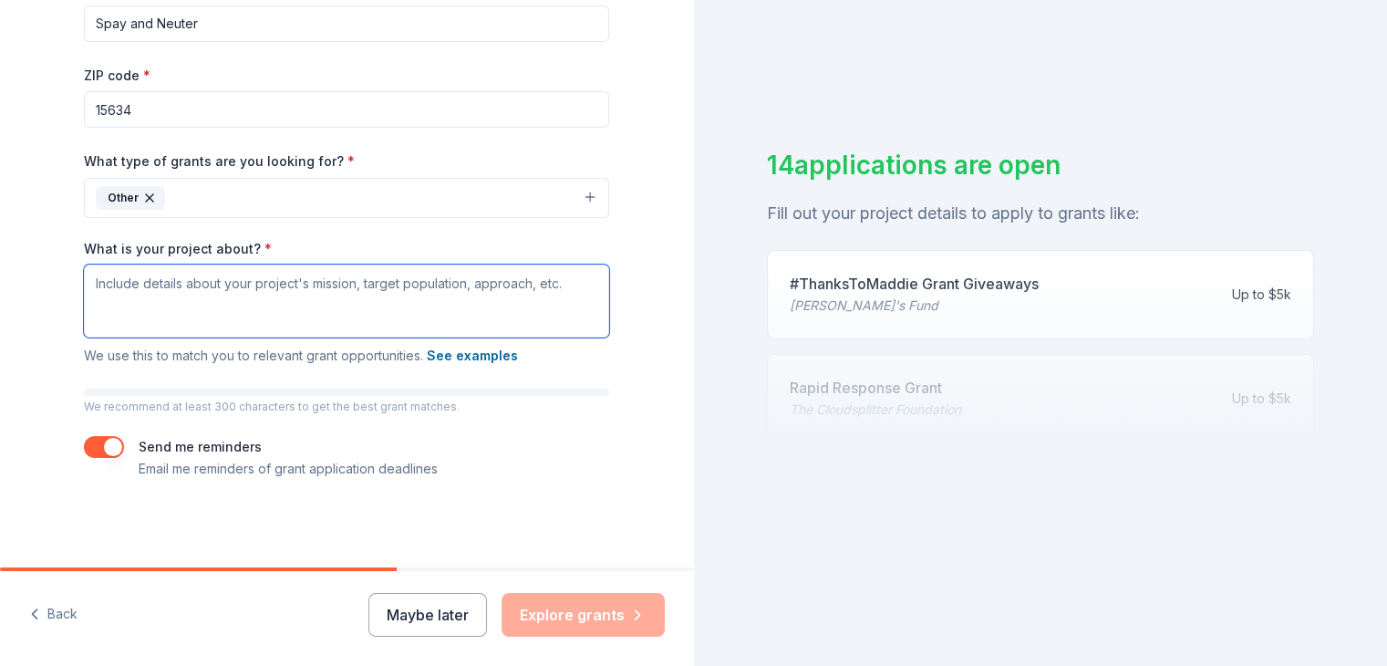
paste textarea "Our mission is twofold: to reduce pet overpopulation through free spay/neuter c…"
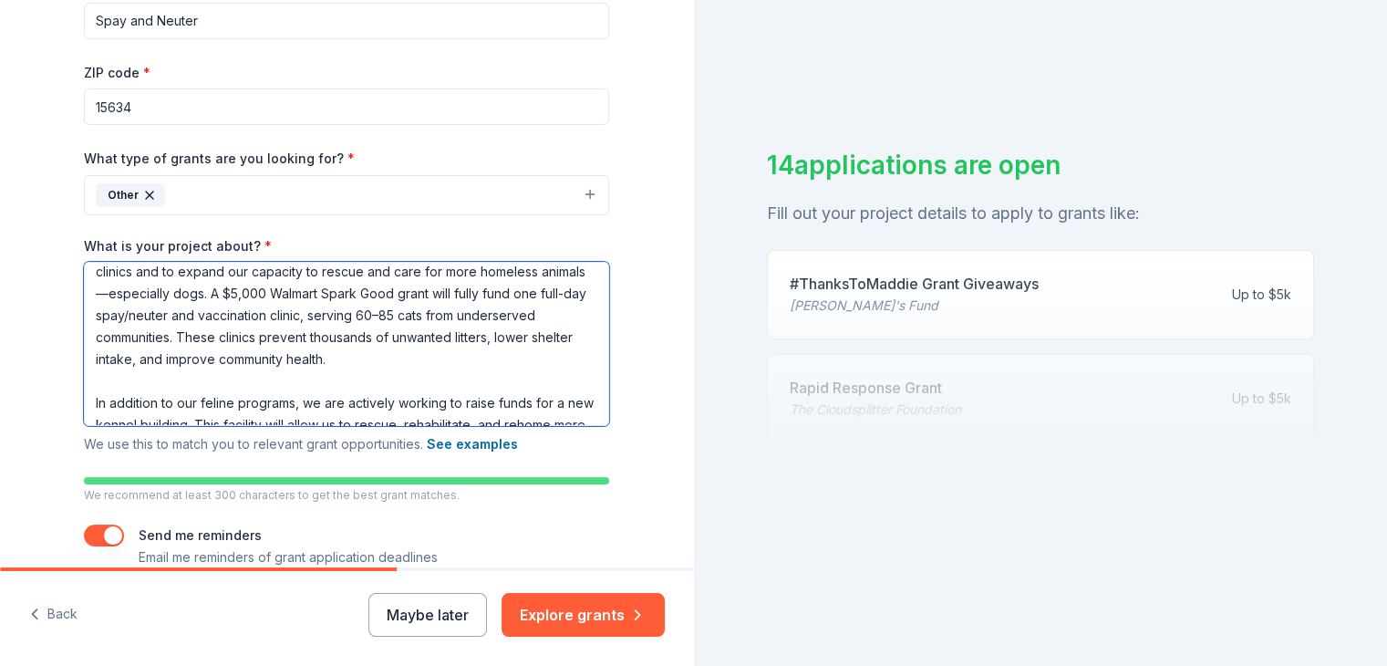
scroll to position [9, 0]
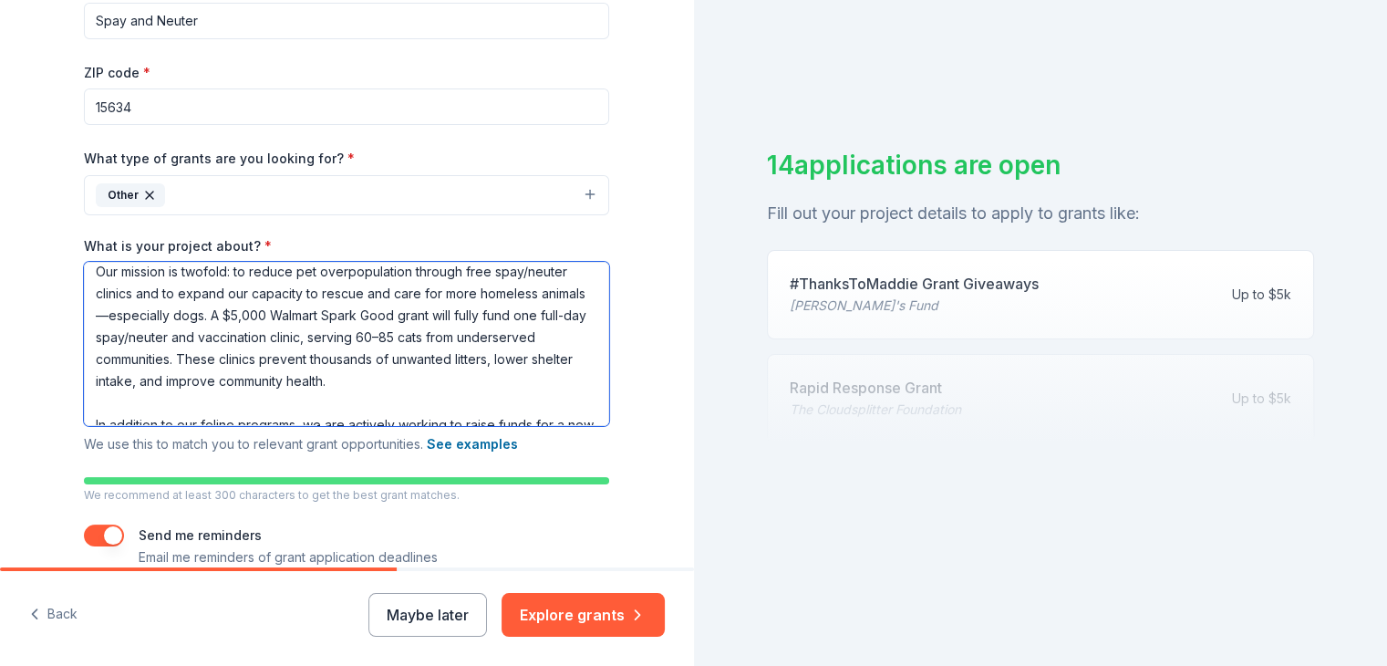
click at [388, 311] on textarea "Our mission is twofold: to reduce pet overpopulation through free spay/neuter c…" at bounding box center [346, 344] width 525 height 164
drag, startPoint x: 434, startPoint y: 317, endPoint x: 308, endPoint y: 311, distance: 126.0
click at [308, 311] on textarea "Our mission is twofold: to reduce pet overpopulation through free spay/neuter c…" at bounding box center [346, 344] width 525 height 164
click at [319, 368] on textarea "Our mission is twofold: to reduce pet overpopulation through free spay/neuter c…" at bounding box center [346, 344] width 525 height 164
type textarea "Our mission is twofold: to reduce pet overpopulation through free spay/neuter c…"
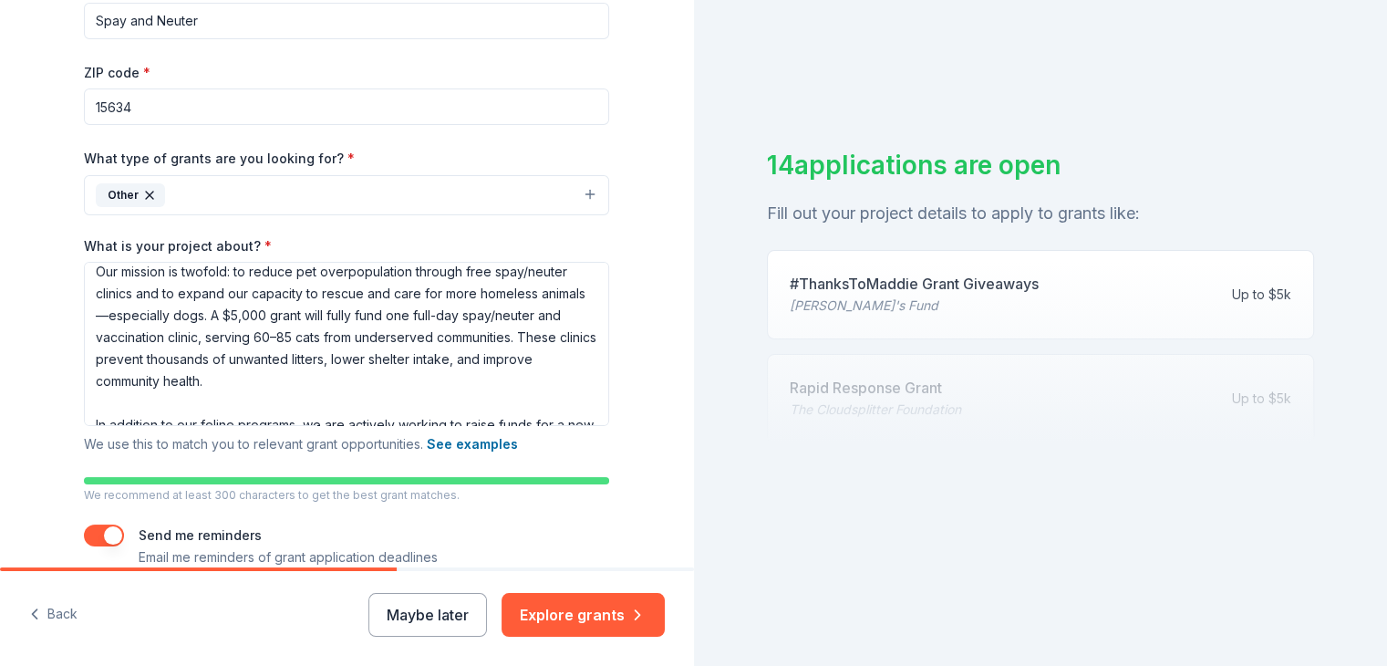
click at [33, 410] on div "Tell us about your project. We'll find grants you can apply for. Project name *…" at bounding box center [347, 173] width 694 height 965
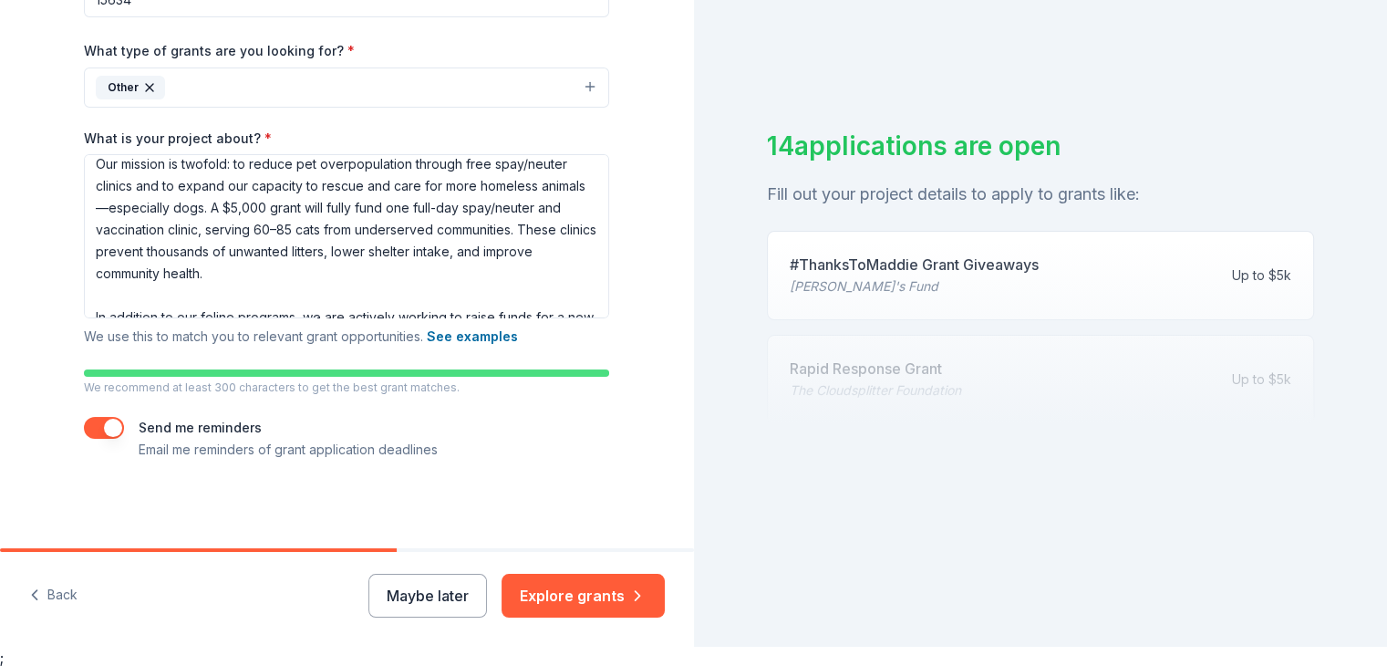
scroll to position [22, 0]
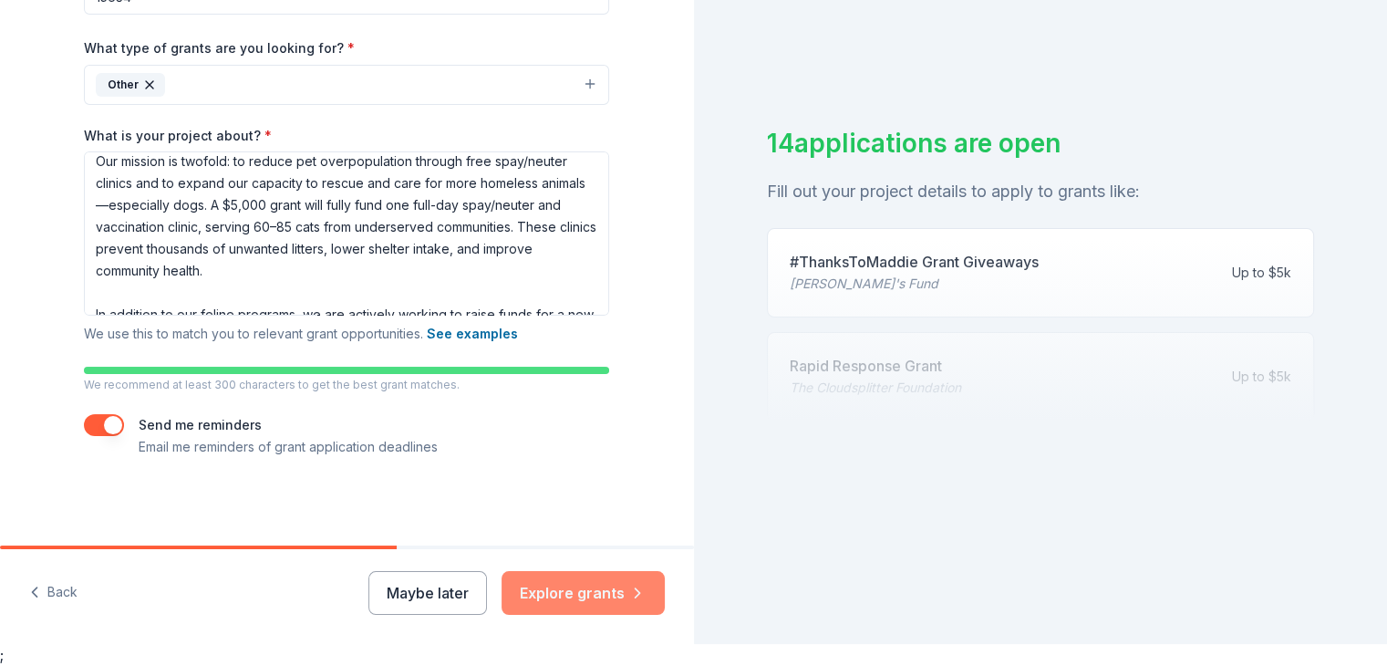
click at [576, 599] on button "Explore grants" at bounding box center [583, 593] width 163 height 44
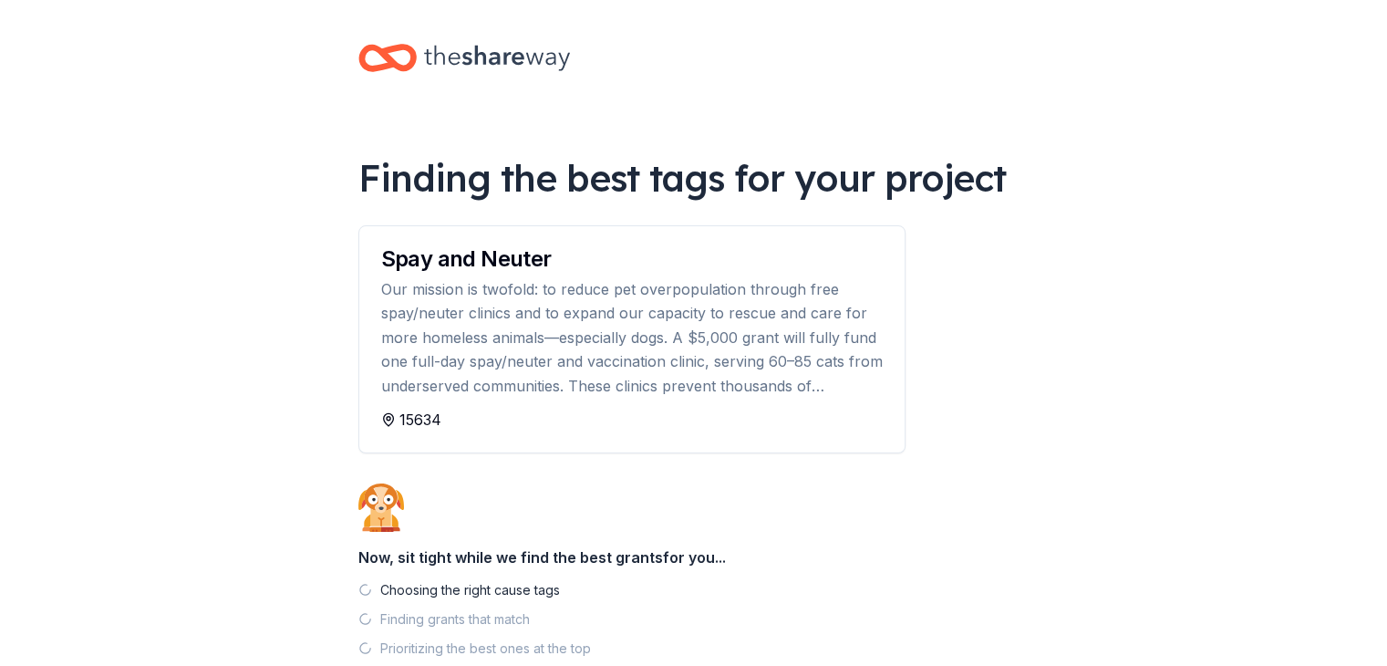
click at [212, 333] on body "Finding the best tags for your project Spay and Neuter 15634 Now, sit tight whi…" at bounding box center [693, 333] width 1387 height 666
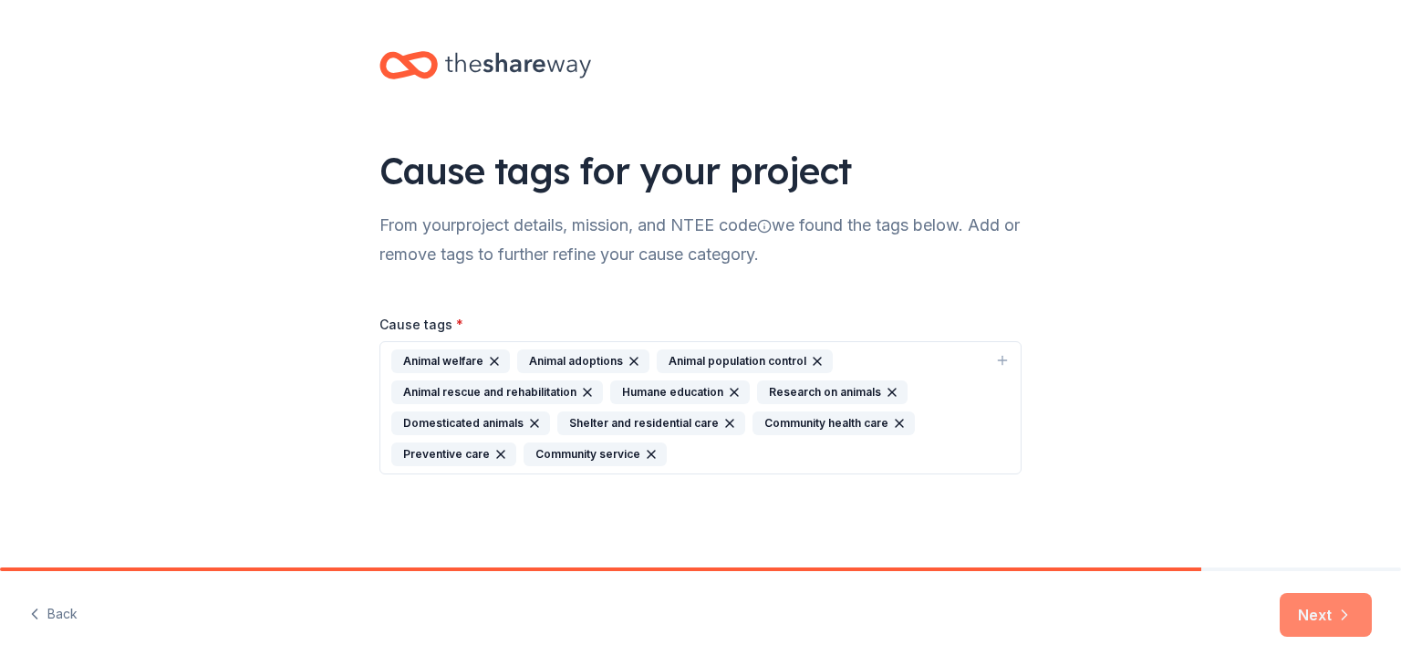
click at [1342, 624] on button "Next" at bounding box center [1326, 615] width 92 height 44
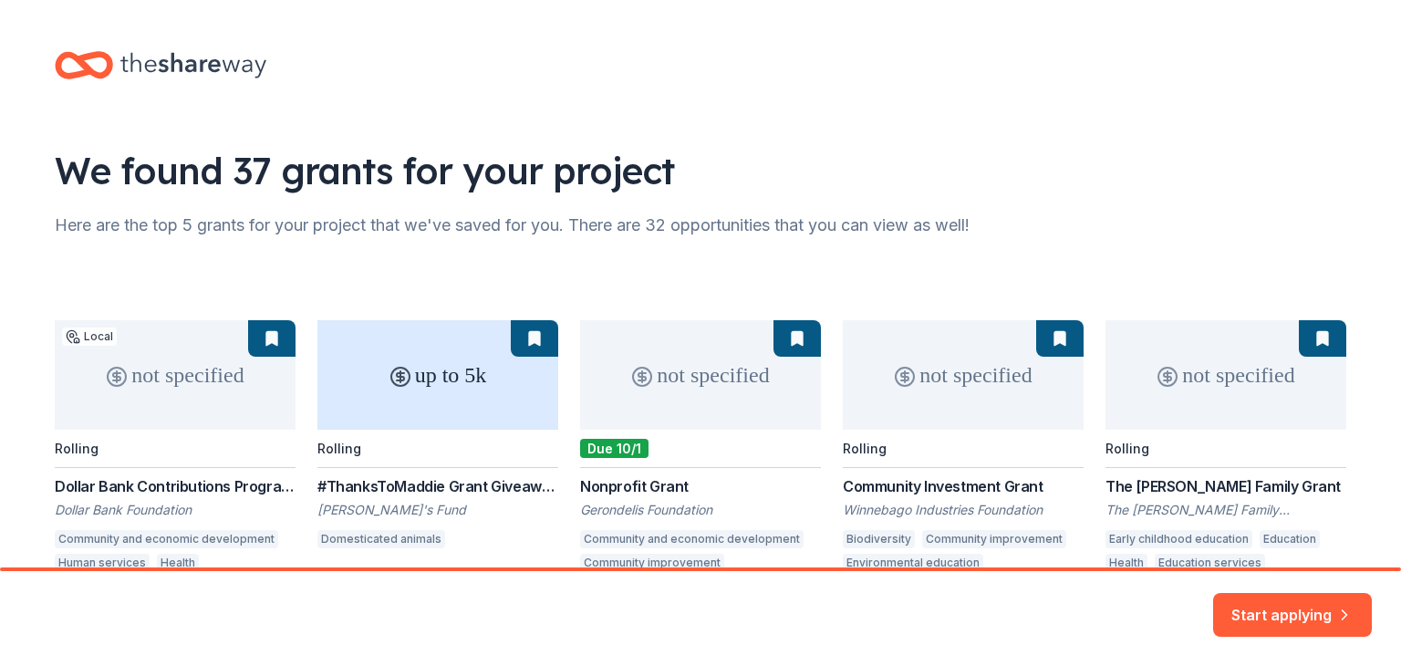
click at [603, 257] on div "not specified Local Rolling Dollar Bank Contributions Program Grant Dollar Bank…" at bounding box center [701, 422] width 1292 height 337
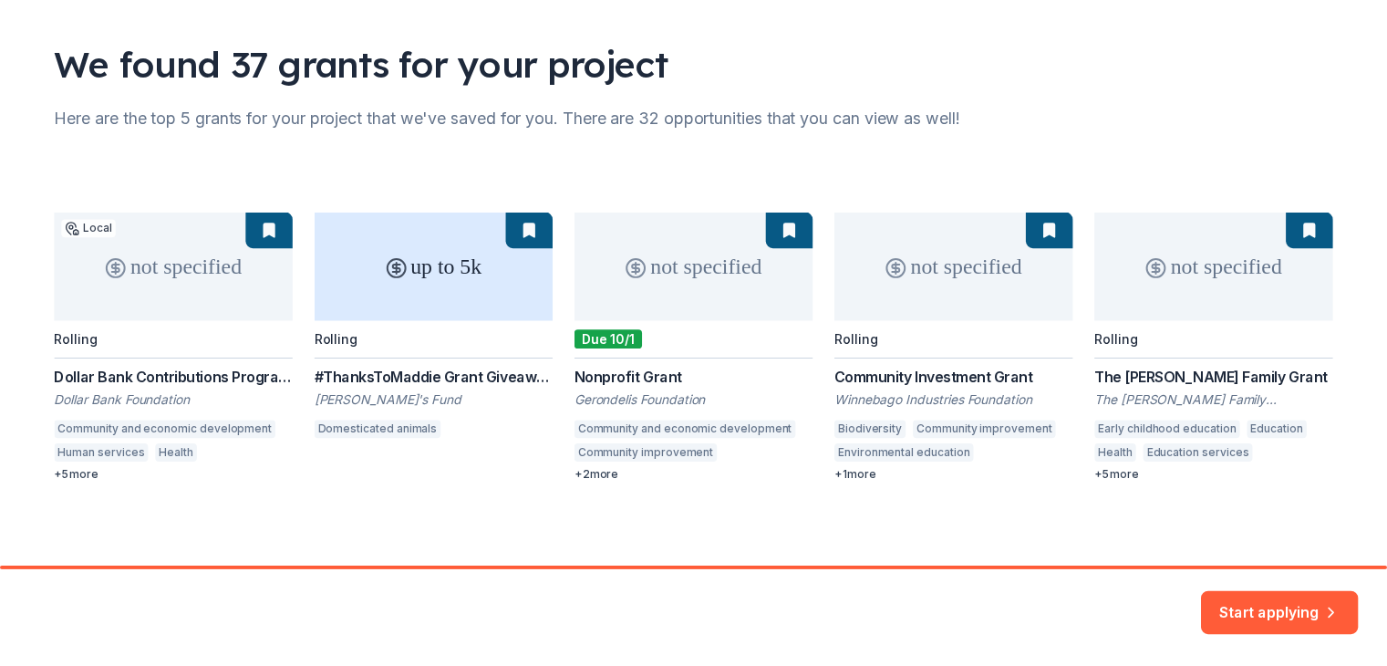
scroll to position [113, 0]
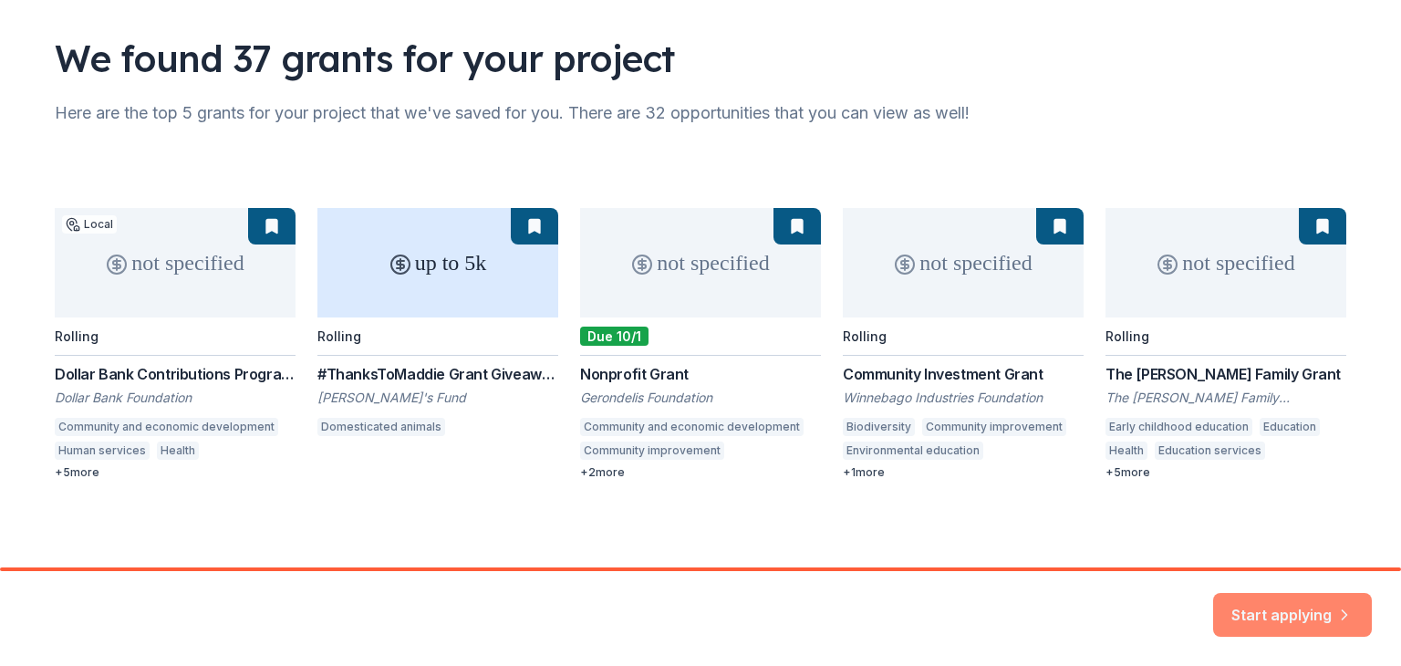
click at [1292, 605] on button "Start applying" at bounding box center [1292, 604] width 159 height 44
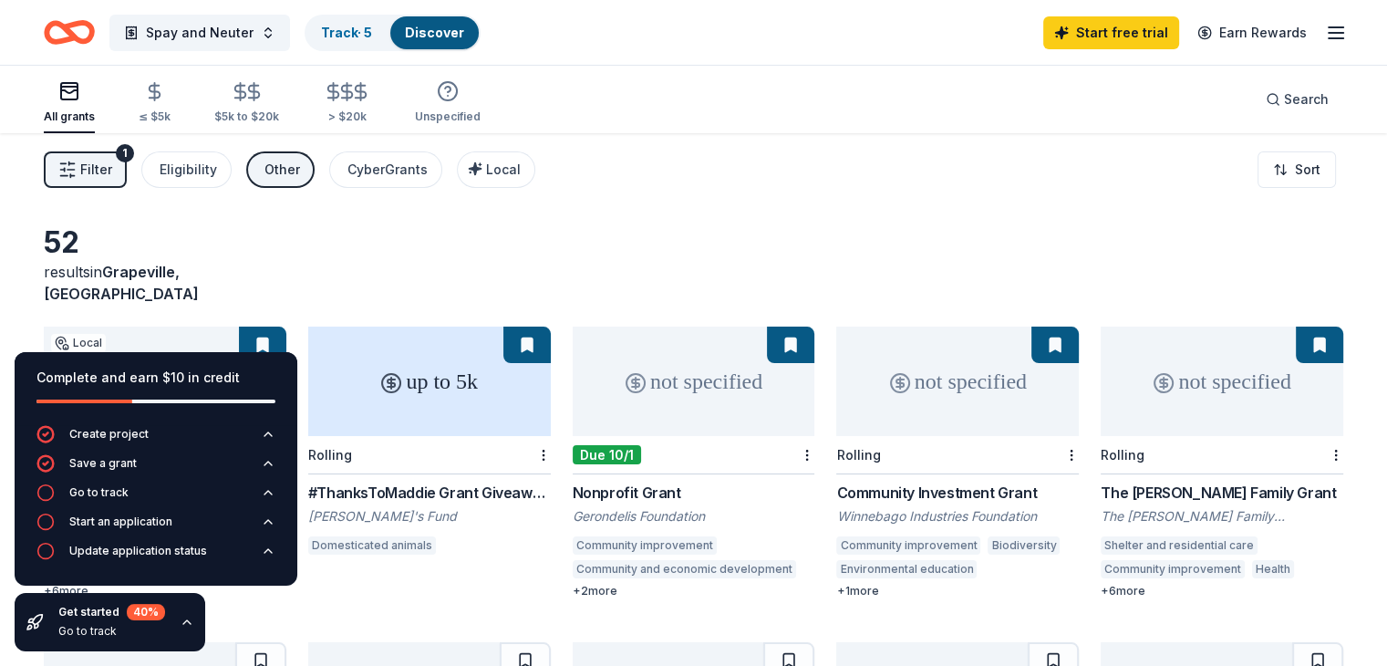
click at [726, 151] on div "Filter 1 Eligibility Other CyberGrants Local Sort" at bounding box center [693, 169] width 1387 height 73
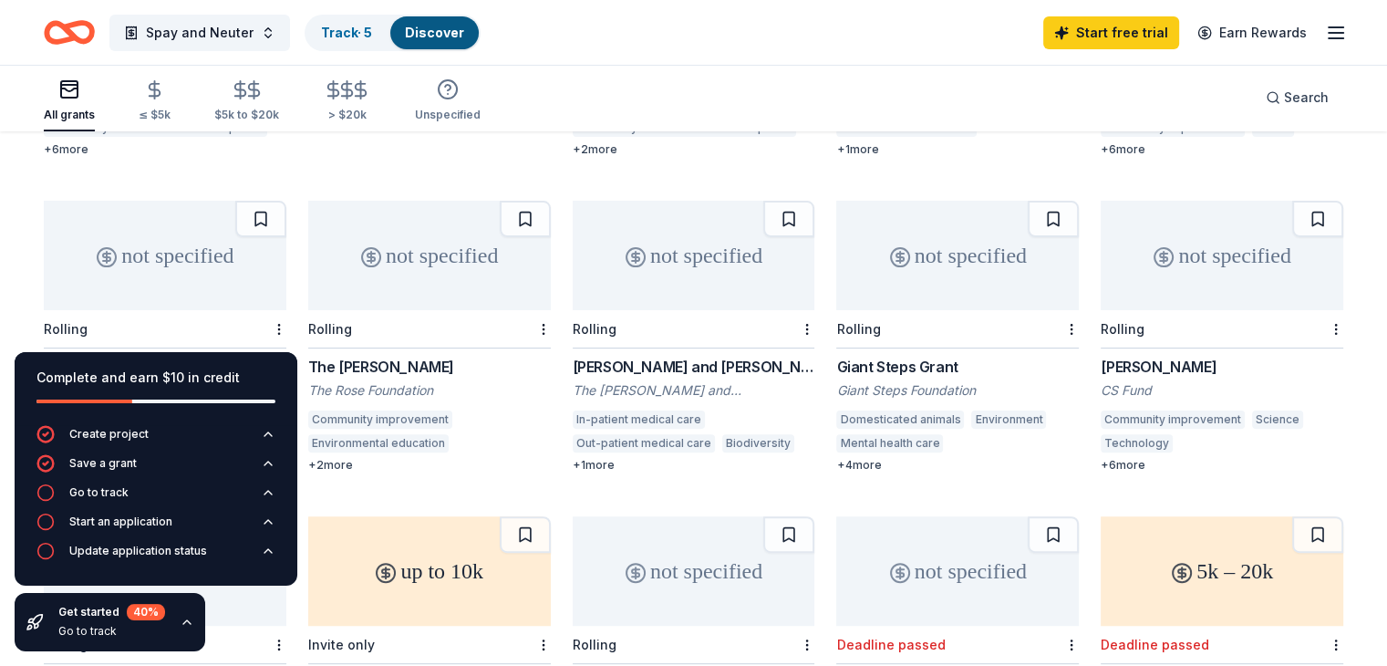
scroll to position [445, 0]
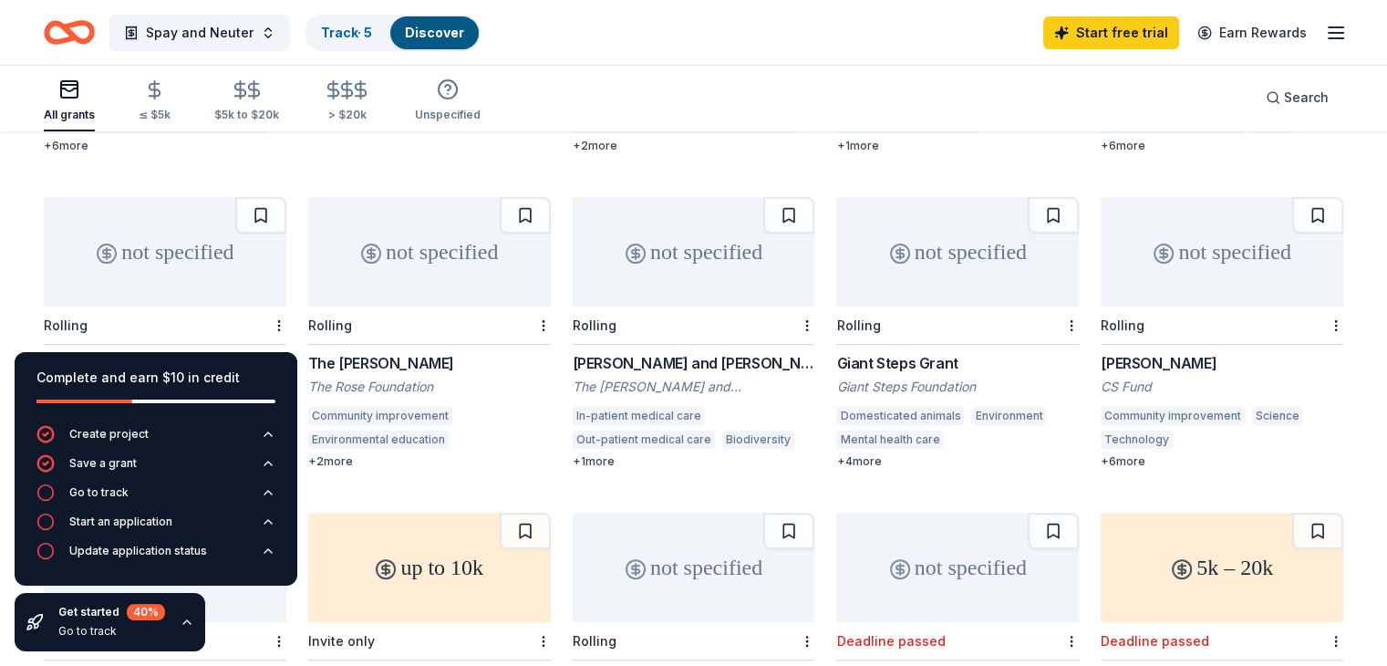
click at [883, 352] on div "Giant Steps Grant" at bounding box center [957, 363] width 243 height 22
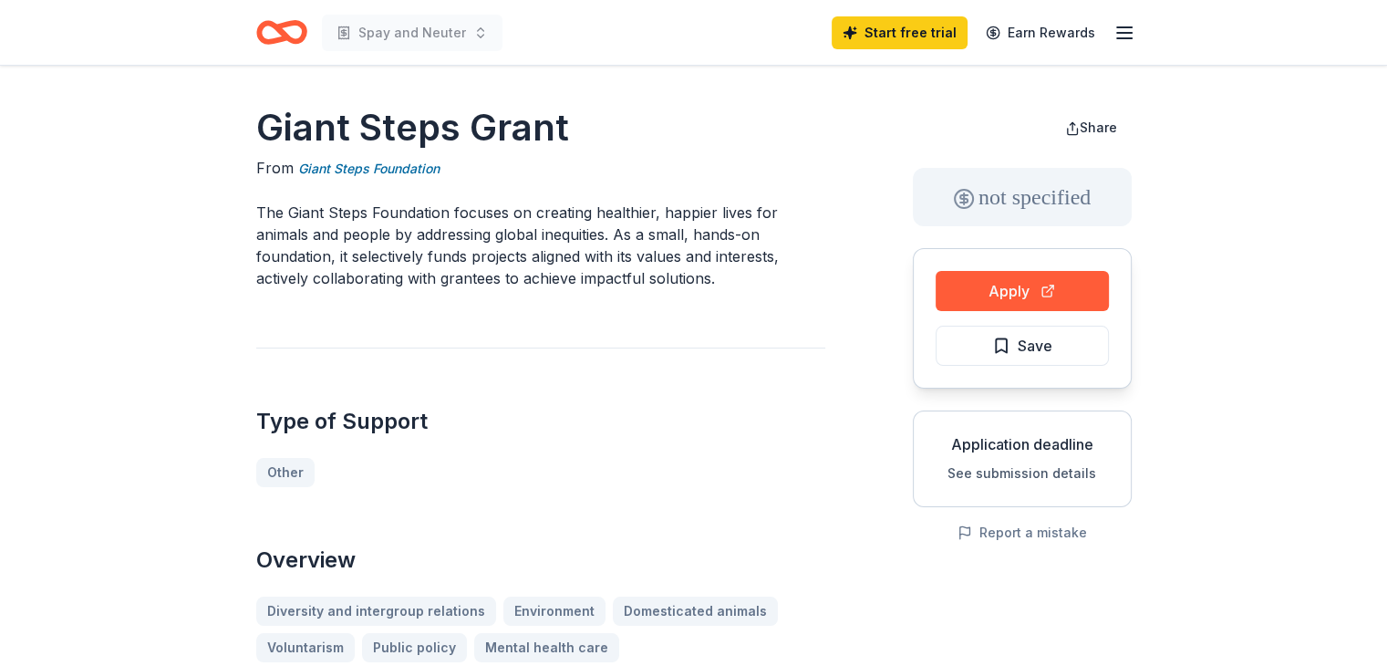
click at [658, 353] on div "Type of Support Other" at bounding box center [540, 418] width 569 height 140
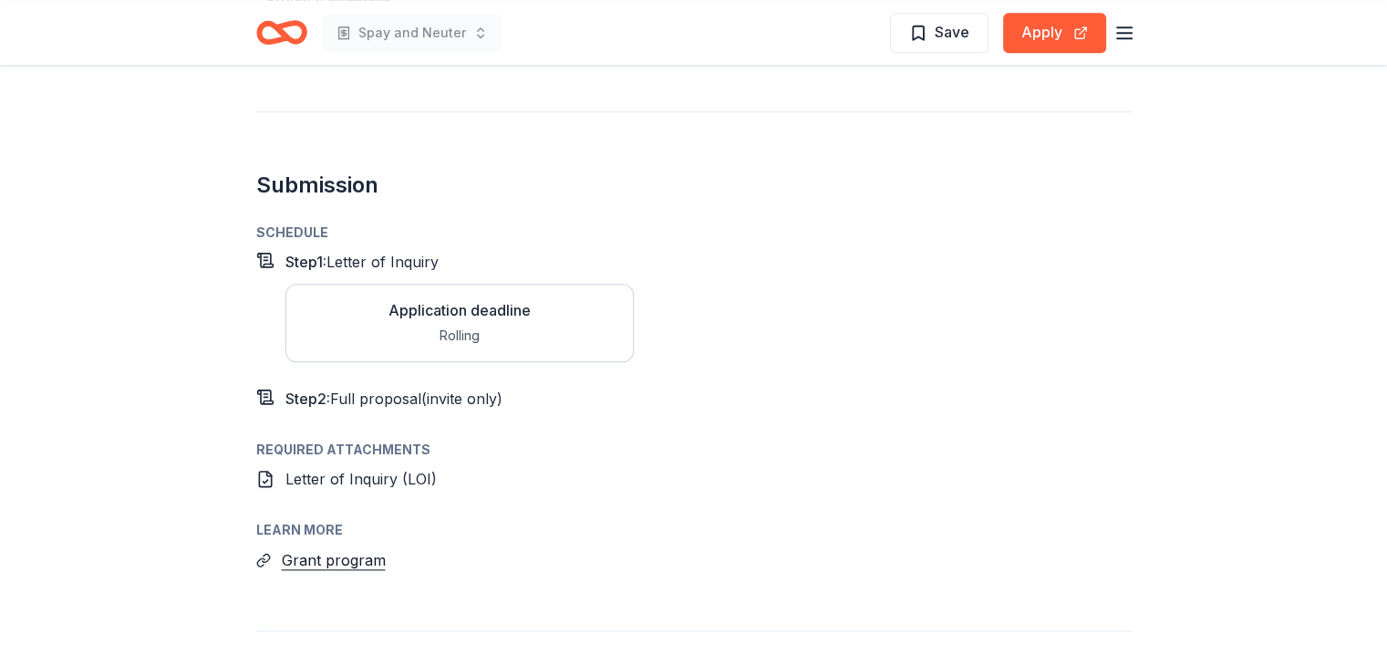
scroll to position [1788, 0]
click at [365, 545] on button "Grant program" at bounding box center [334, 557] width 104 height 24
click at [746, 354] on div "Step 1 : Letter of Inquiry Application deadline Rolling Step 2 : Full proposal …" at bounding box center [694, 327] width 876 height 159
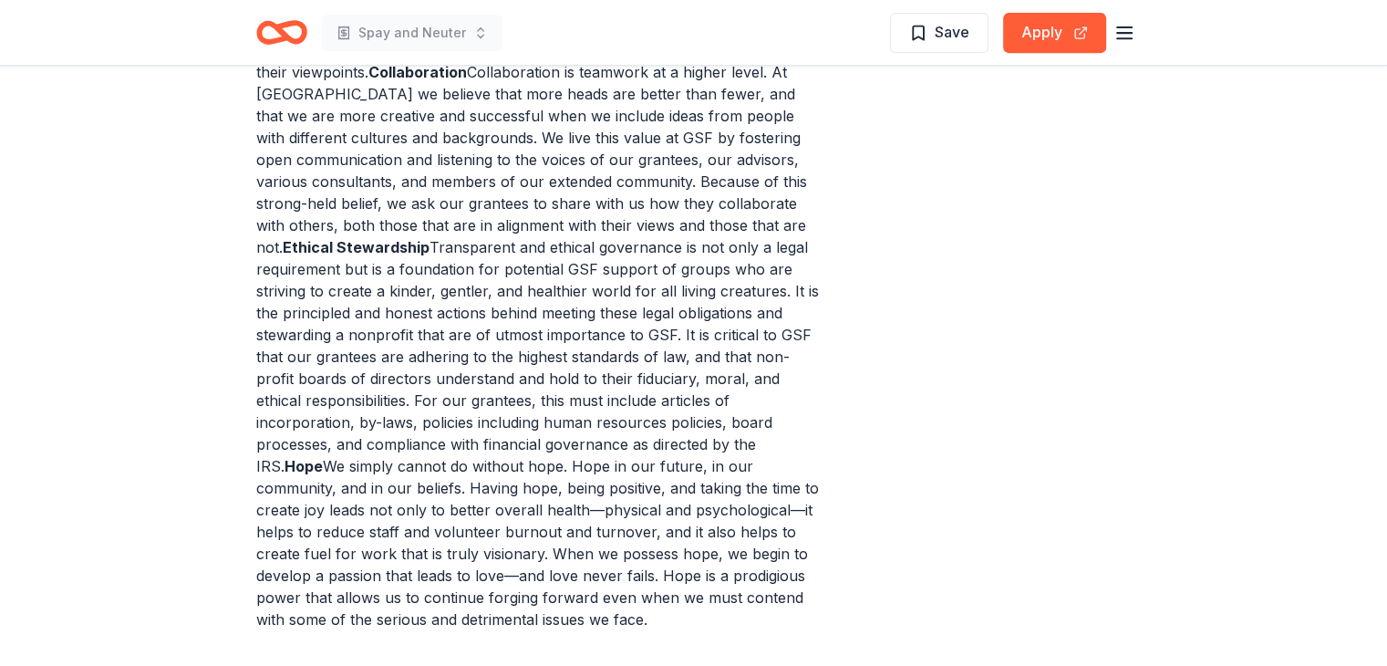
scroll to position [803, 0]
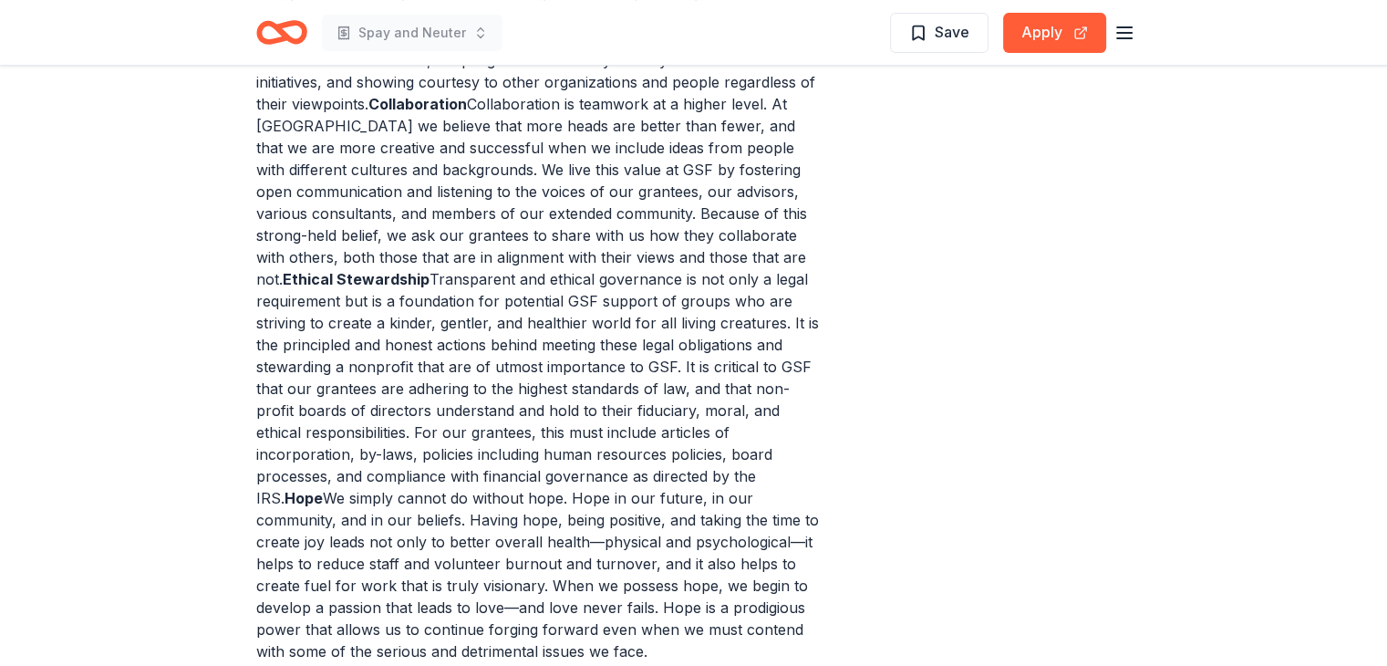
click at [602, 410] on p "Kindness and Compassion The values of kindness and compassion are at the very c…" at bounding box center [540, 290] width 569 height 744
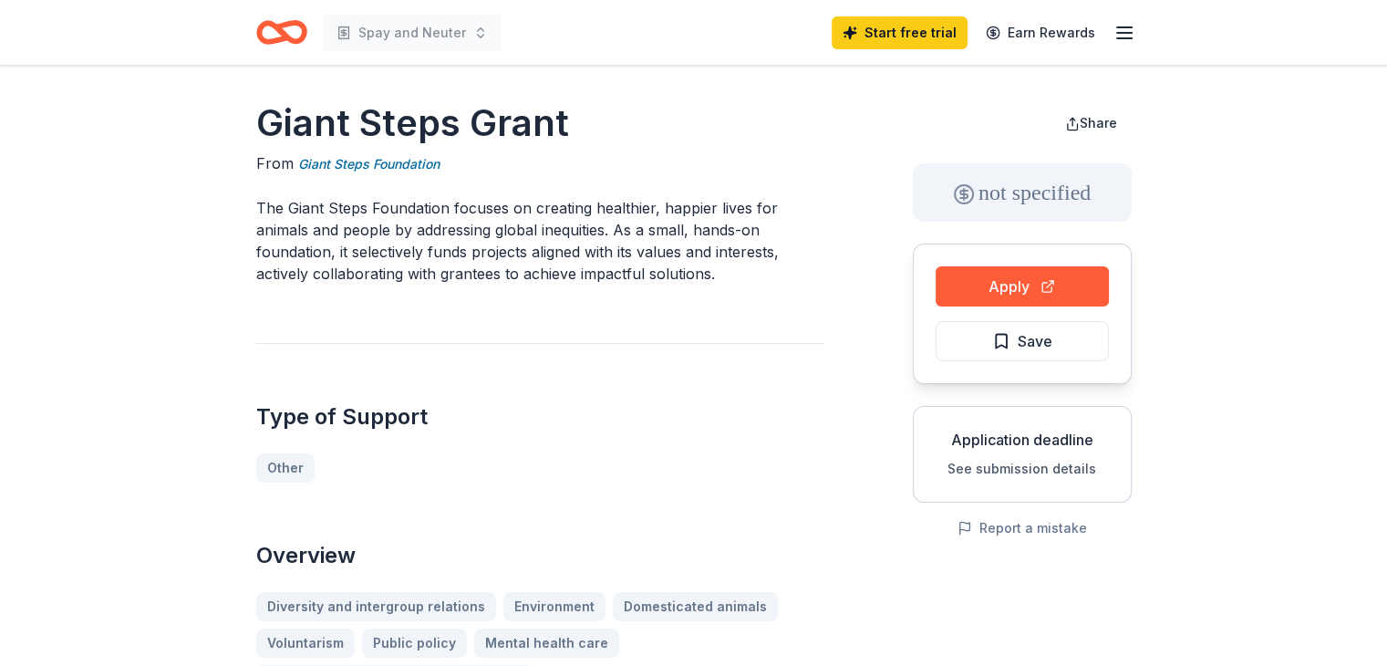
scroll to position [0, 0]
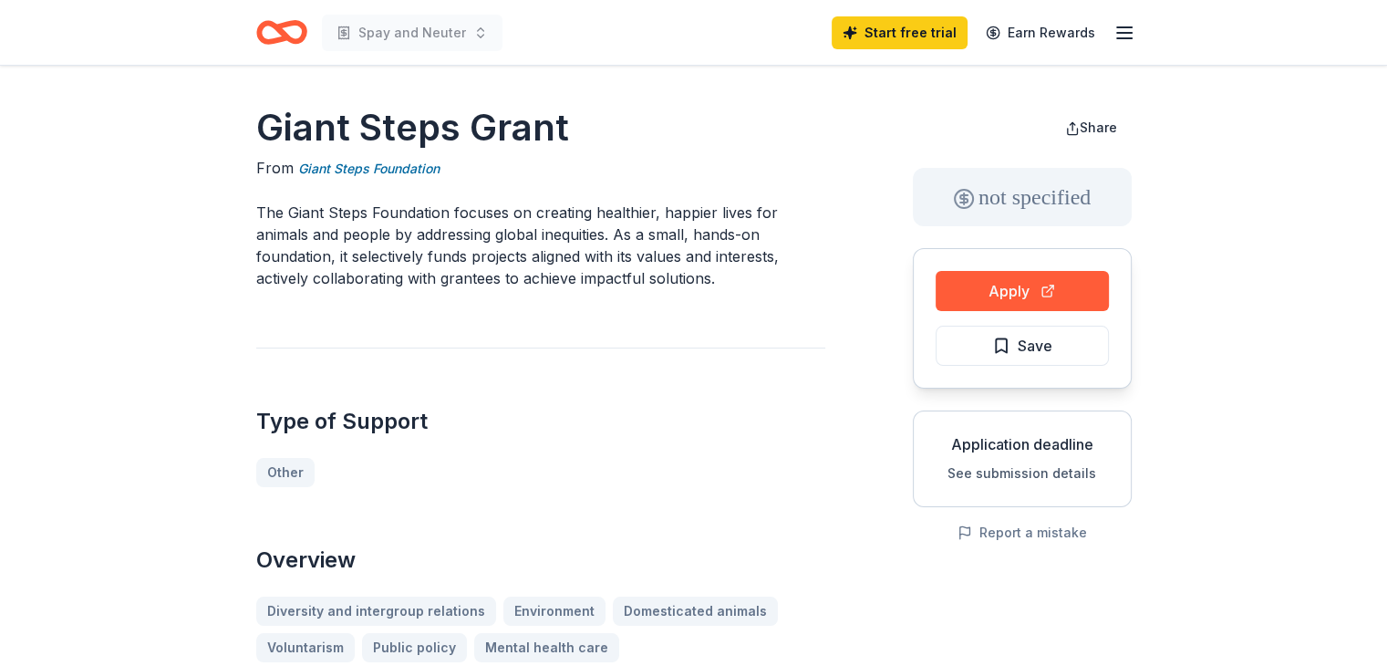
click at [291, 218] on p "The Giant Steps Foundation focuses on creating healthier, happier lives for ani…" at bounding box center [540, 246] width 569 height 88
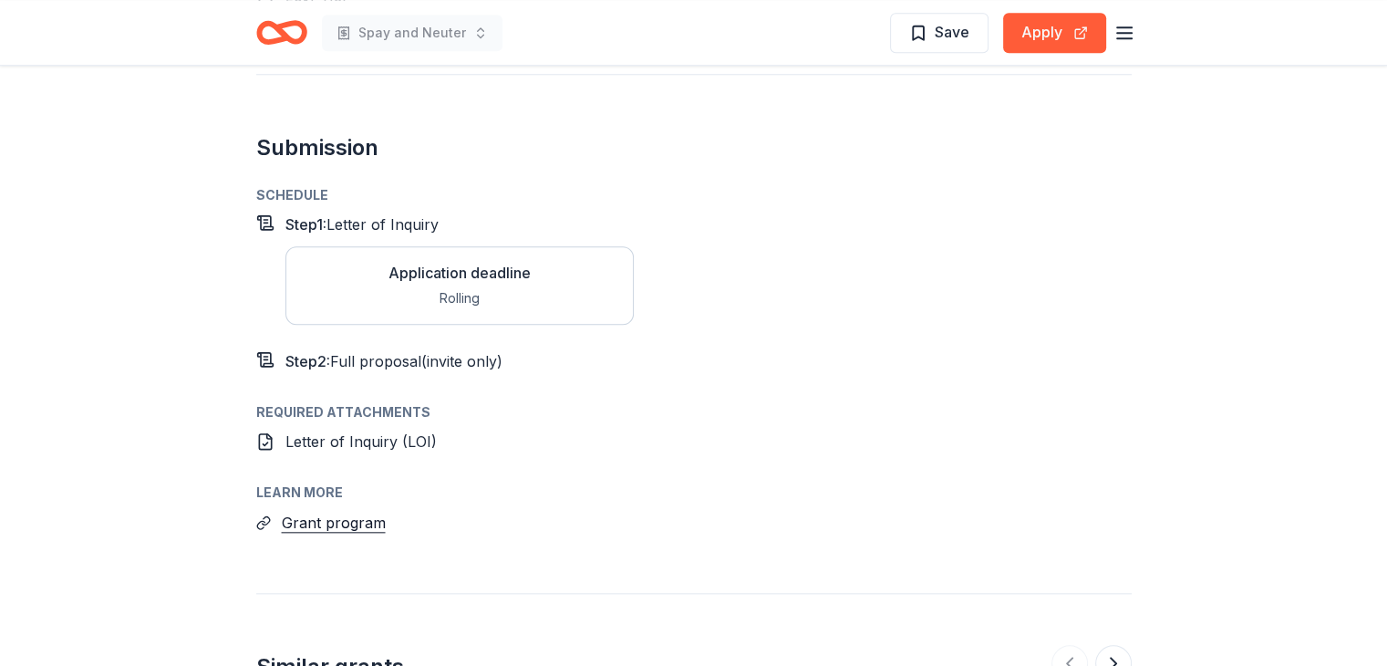
scroll to position [1824, 0]
click at [424, 260] on div "Application deadline" at bounding box center [460, 271] width 142 height 22
click at [529, 483] on div "Learn more Grant program" at bounding box center [694, 506] width 876 height 53
click at [1074, 28] on button "Apply" at bounding box center [1054, 33] width 103 height 40
